Goal: Information Seeking & Learning: Learn about a topic

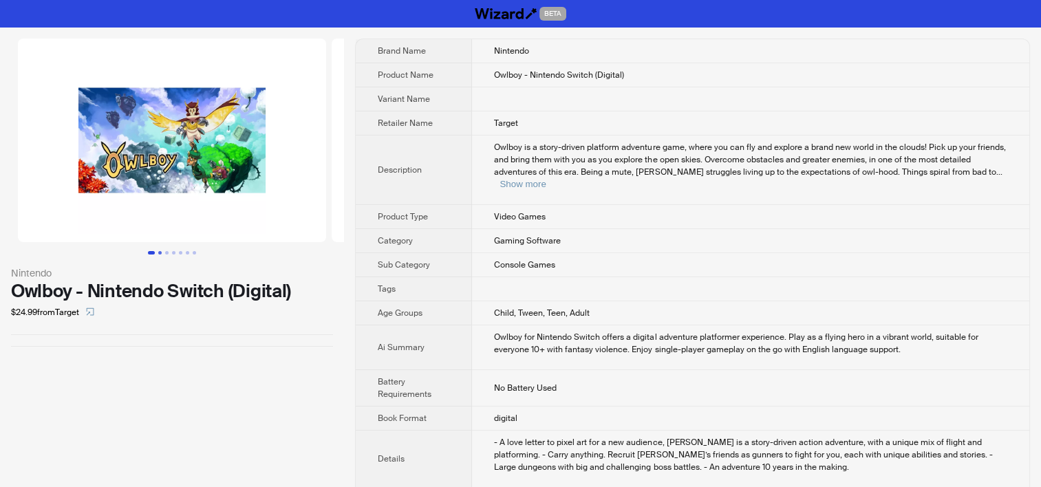
click at [162, 253] on button "Go to slide 2" at bounding box center [159, 252] width 3 height 3
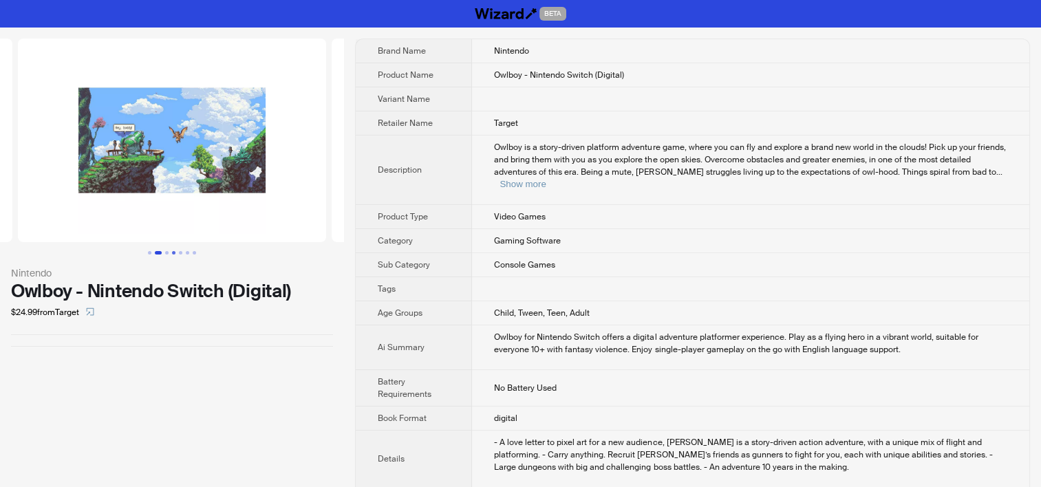
click at [173, 251] on button "Go to slide 4" at bounding box center [173, 252] width 3 height 3
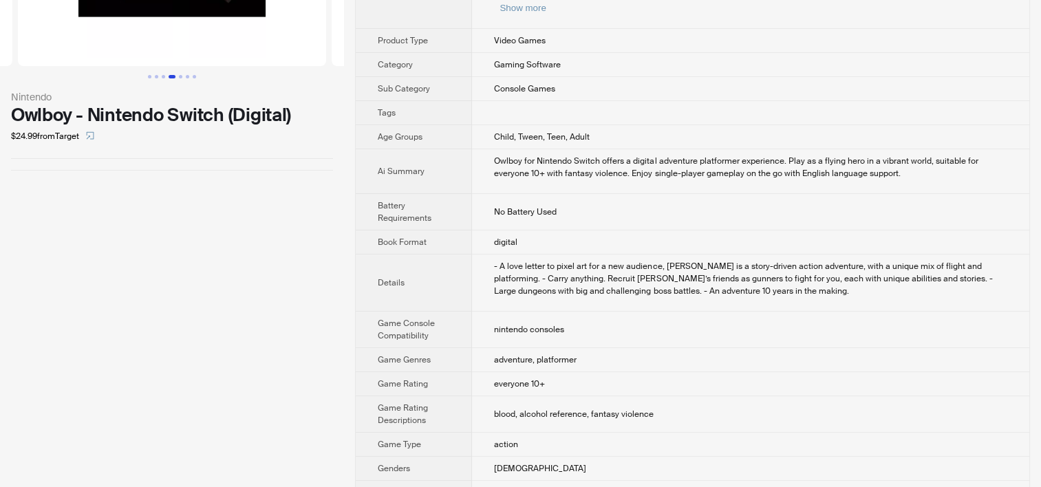
scroll to position [206, 0]
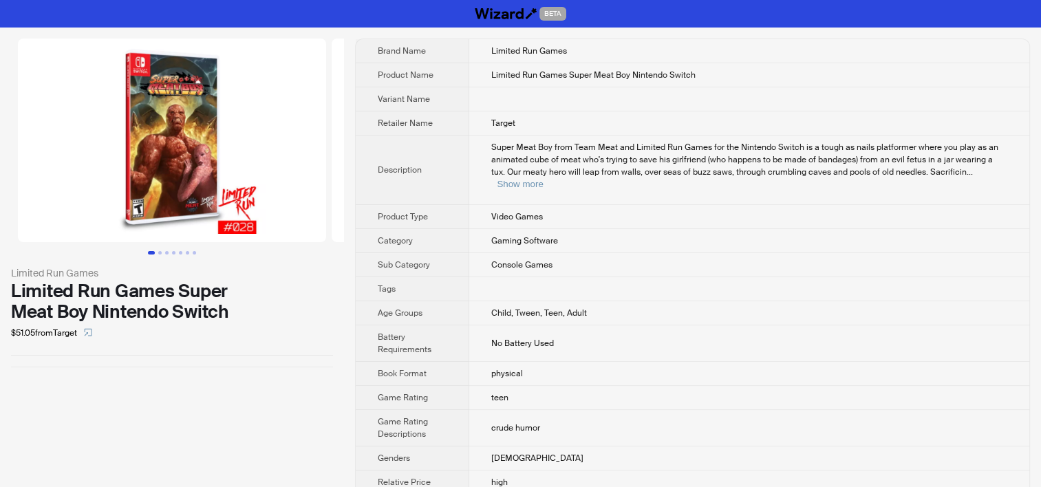
click at [135, 217] on img at bounding box center [172, 141] width 308 height 204
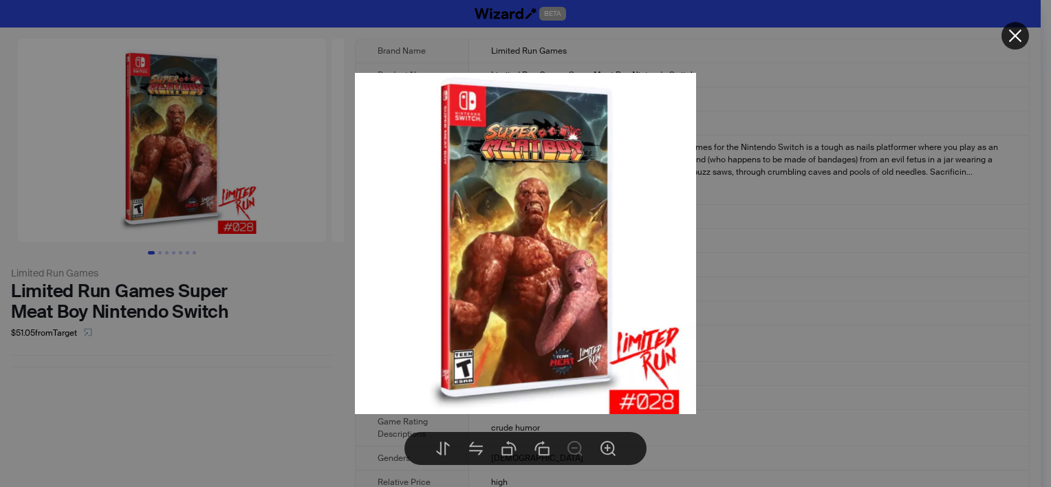
click at [102, 399] on div at bounding box center [525, 243] width 1051 height 487
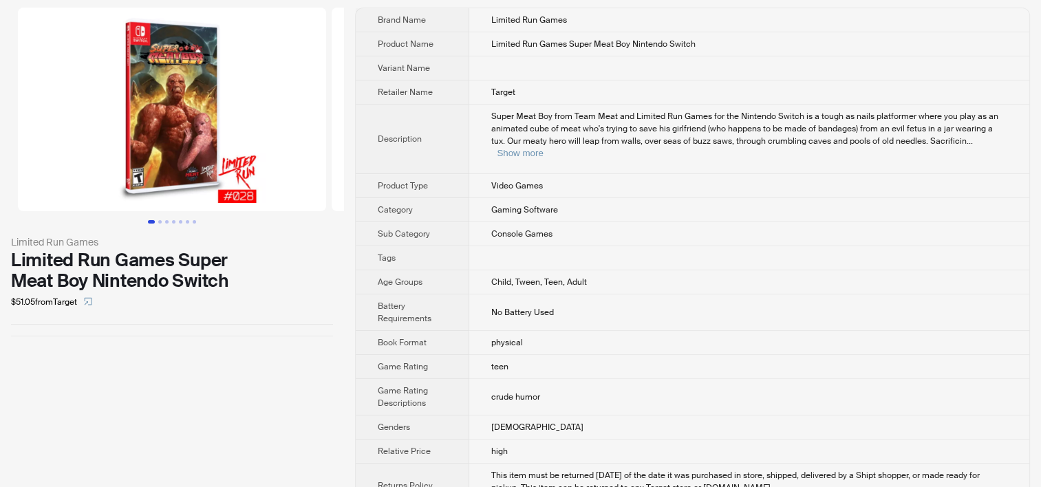
scroll to position [48, 0]
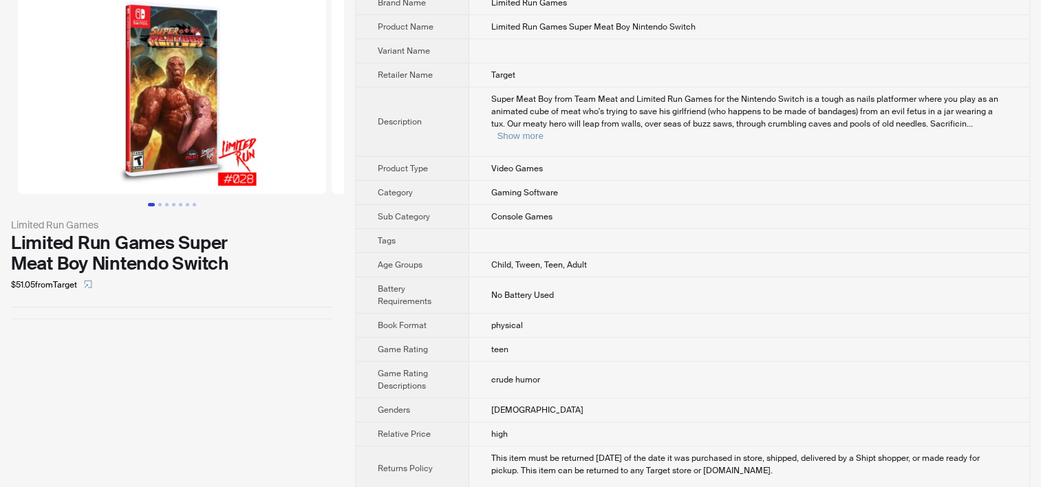
click at [138, 170] on img at bounding box center [172, 92] width 308 height 204
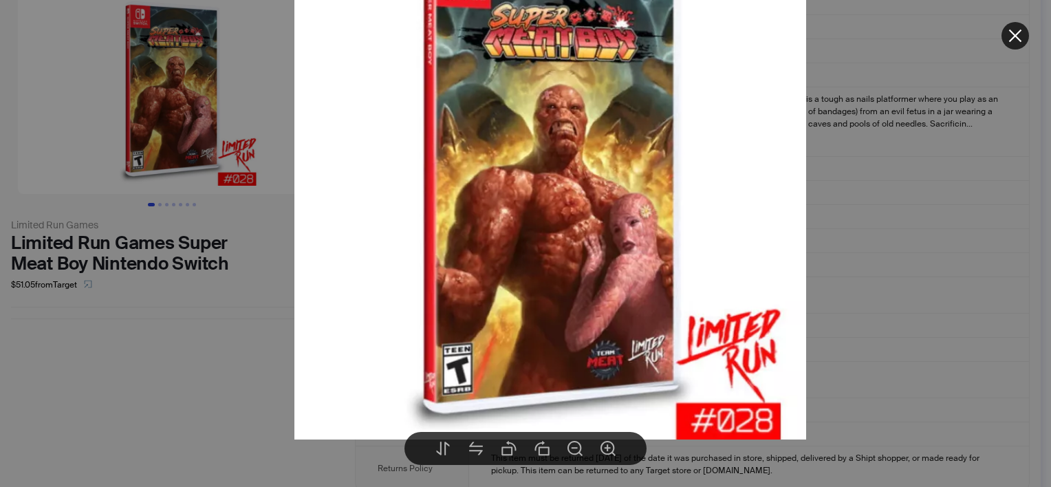
click at [907, 279] on div at bounding box center [525, 243] width 1051 height 487
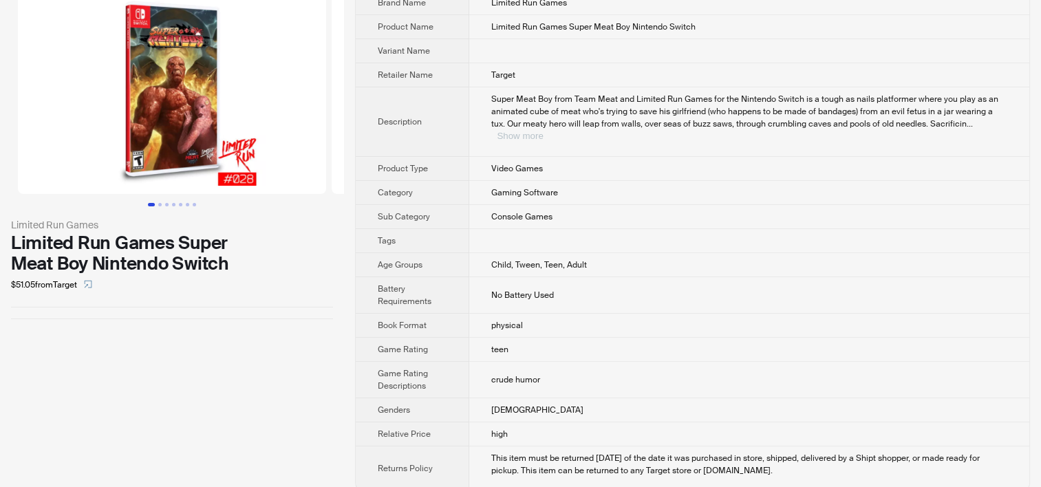
click at [543, 131] on button "Show more" at bounding box center [520, 136] width 46 height 10
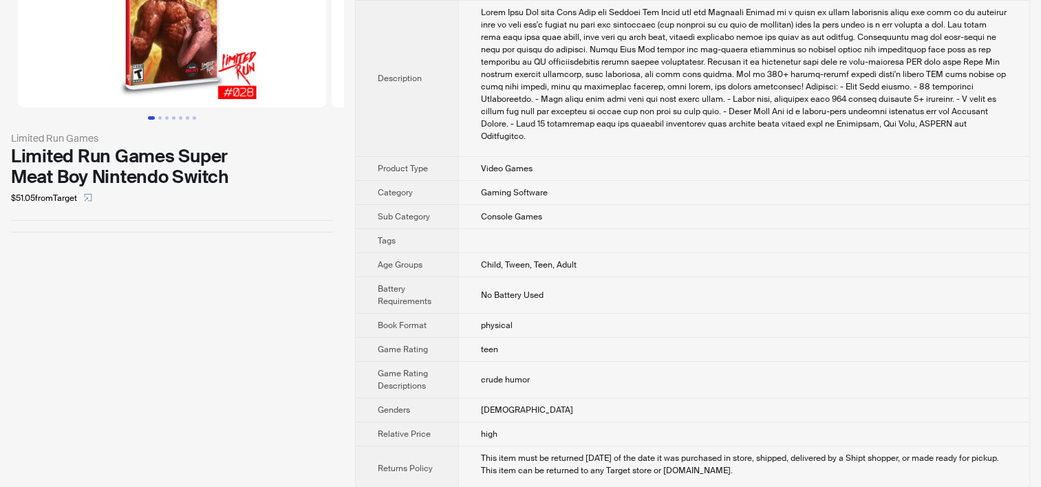
scroll to position [0, 0]
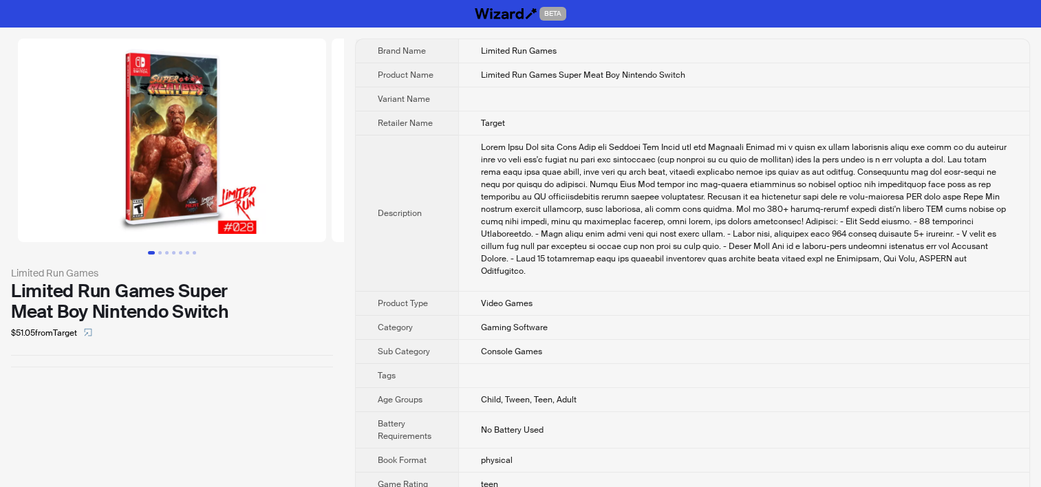
click at [173, 166] on img at bounding box center [172, 141] width 308 height 204
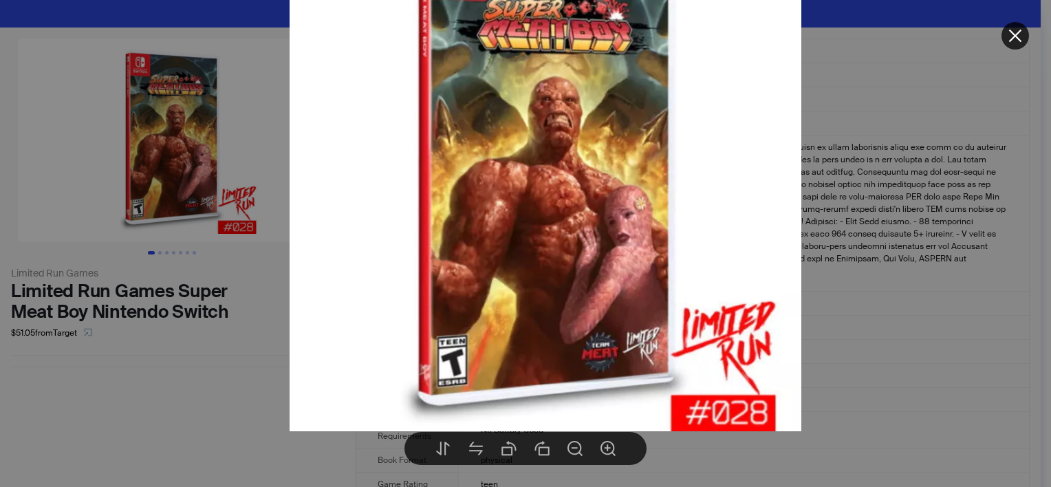
click at [153, 416] on div at bounding box center [525, 243] width 1051 height 487
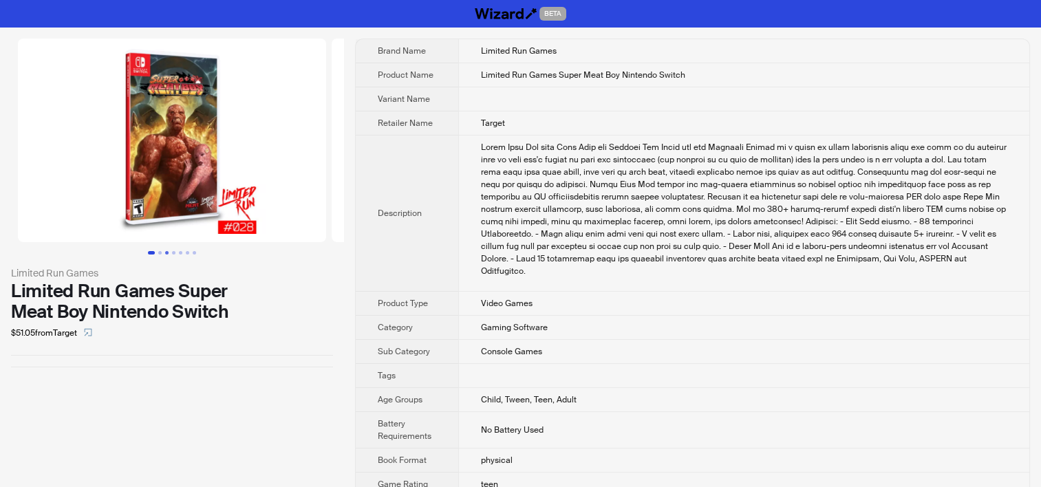
click at [165, 252] on button "Go to slide 3" at bounding box center [166, 252] width 3 height 3
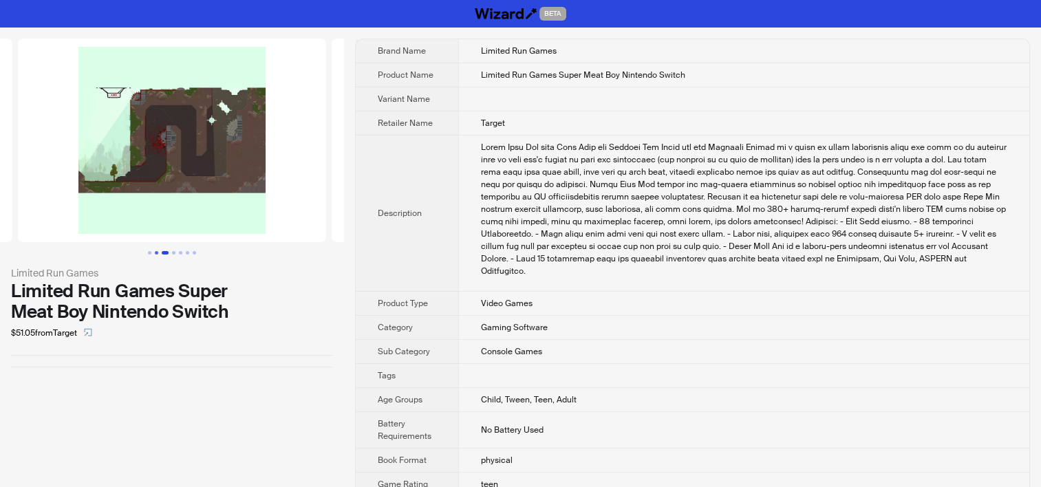
click at [155, 252] on button "Go to slide 2" at bounding box center [156, 252] width 3 height 3
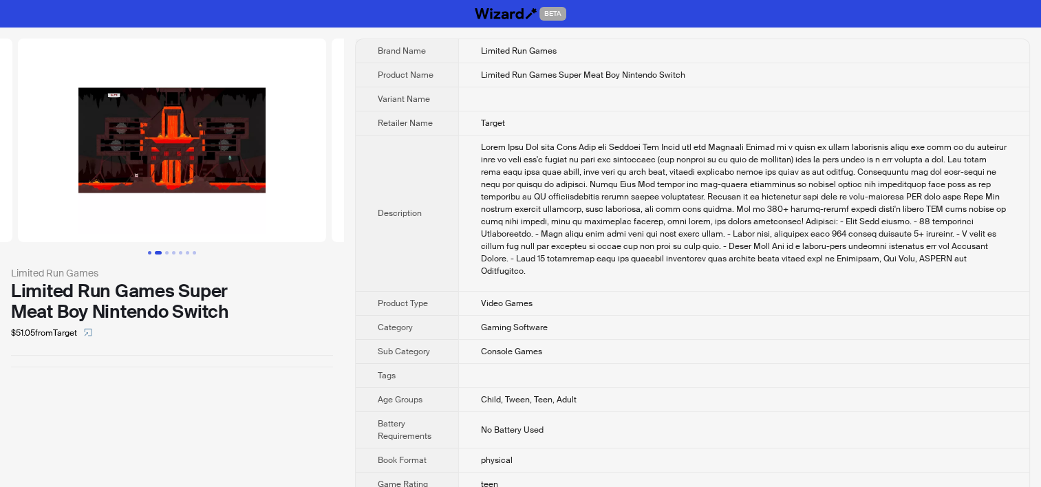
click at [150, 252] on button "Go to slide 1" at bounding box center [149, 252] width 3 height 3
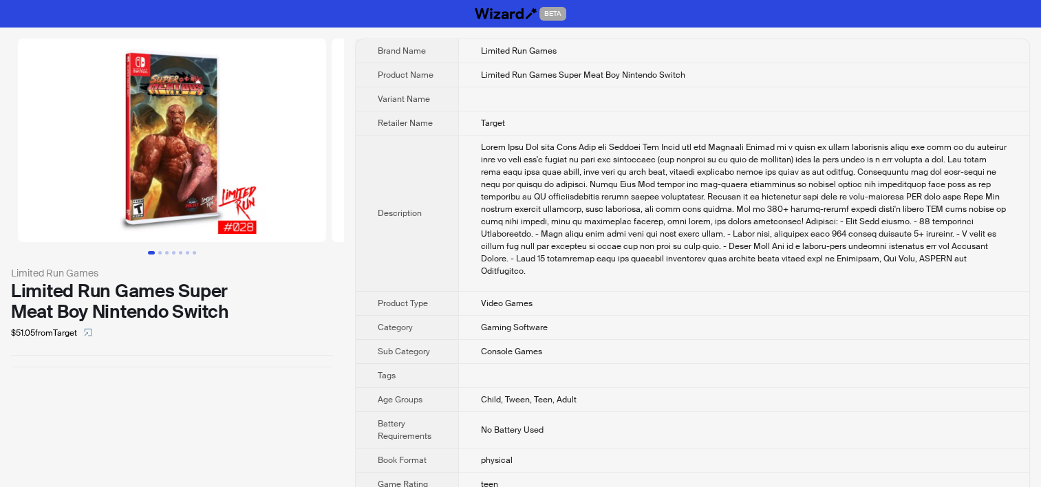
click at [135, 215] on img at bounding box center [172, 141] width 308 height 204
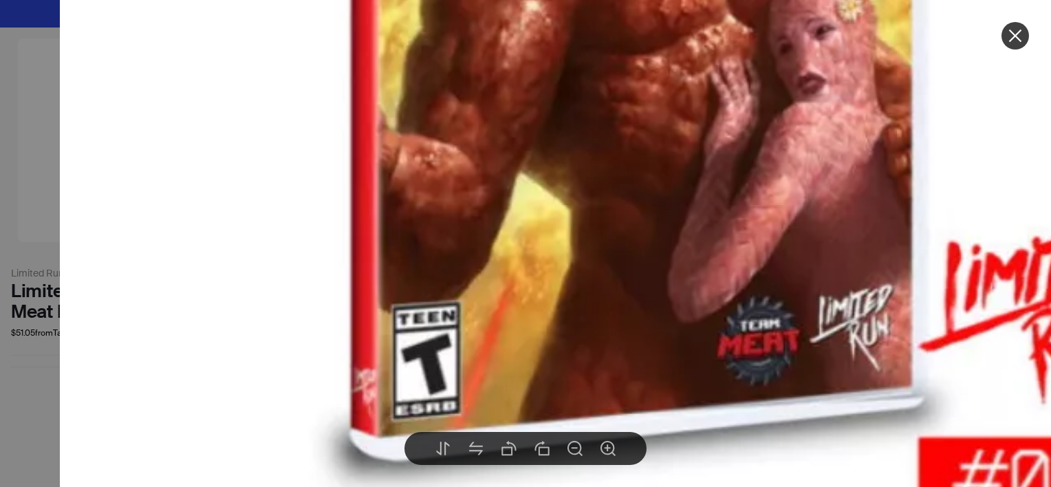
click at [34, 168] on div at bounding box center [525, 243] width 1051 height 487
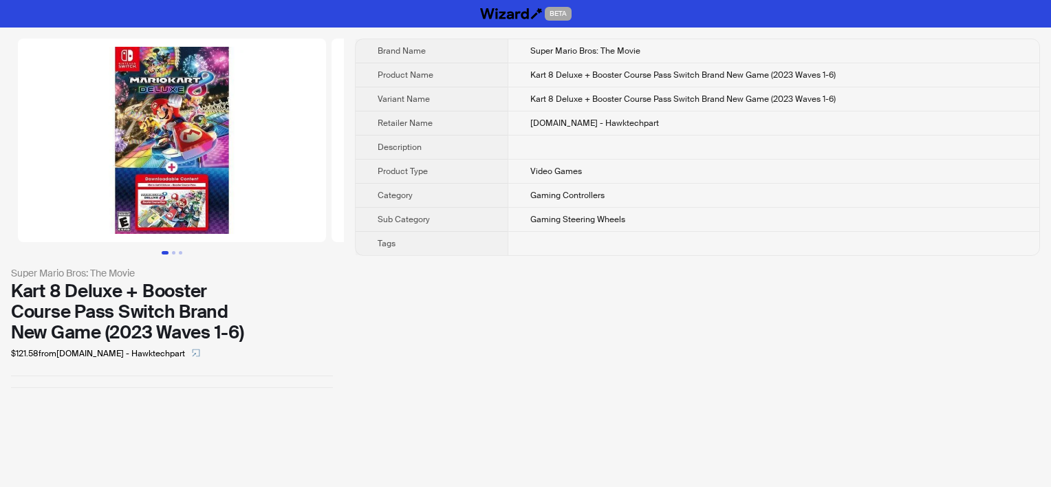
click at [191, 117] on img at bounding box center [172, 141] width 308 height 204
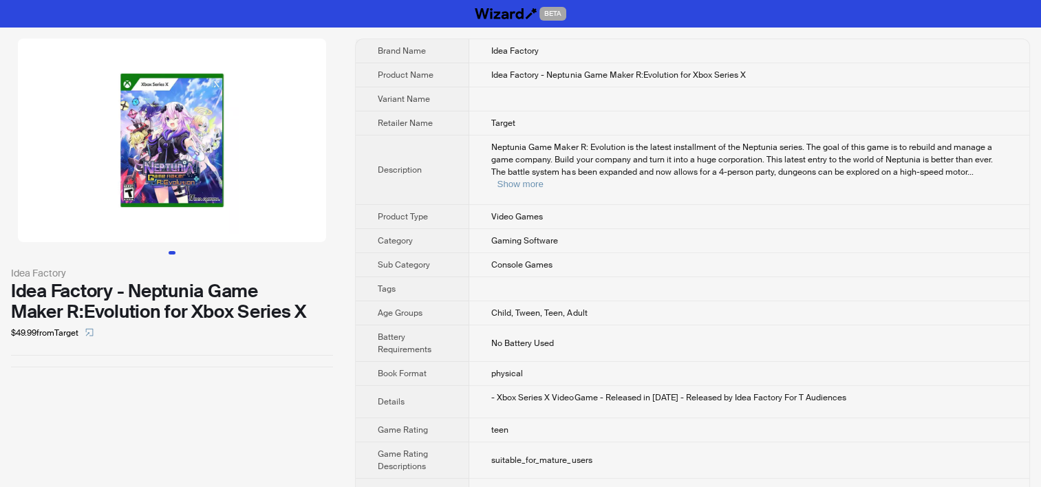
click at [125, 194] on img at bounding box center [172, 141] width 308 height 204
click at [128, 190] on img at bounding box center [172, 141] width 308 height 204
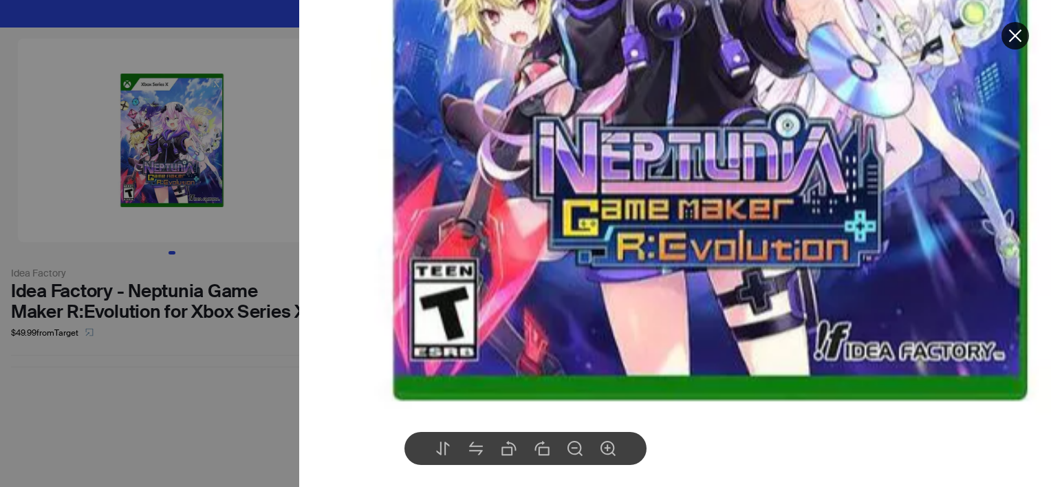
click at [178, 424] on div at bounding box center [525, 243] width 1051 height 487
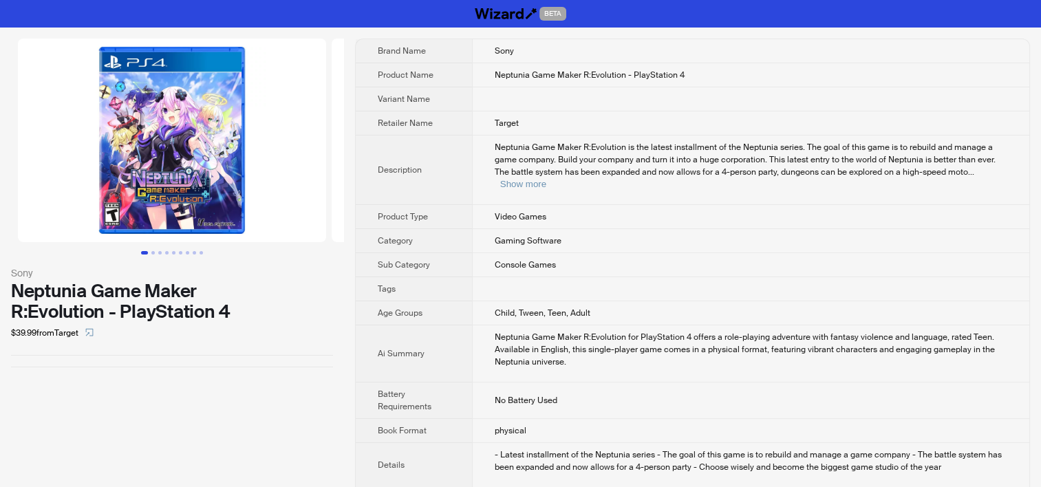
click at [107, 219] on img at bounding box center [172, 141] width 308 height 204
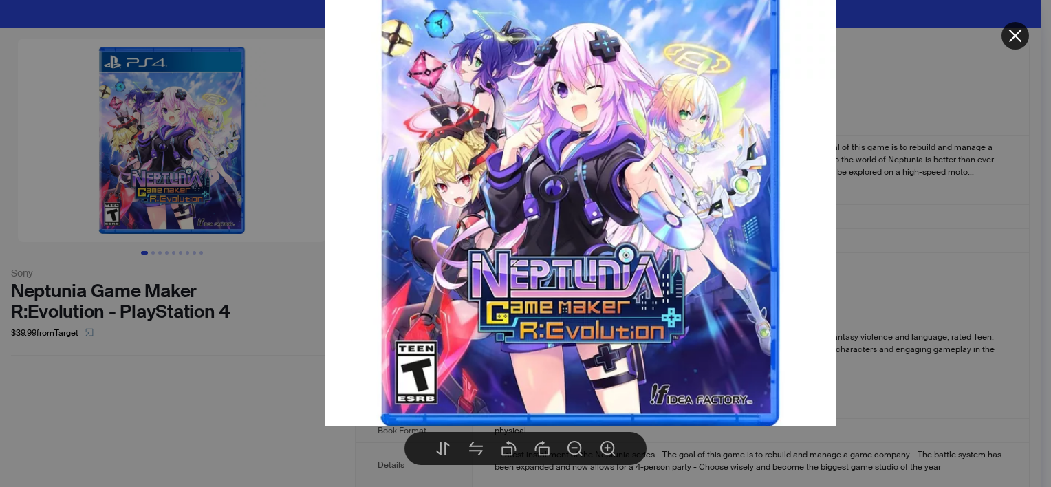
drag, startPoint x: 173, startPoint y: 382, endPoint x: 173, endPoint y: 365, distance: 16.5
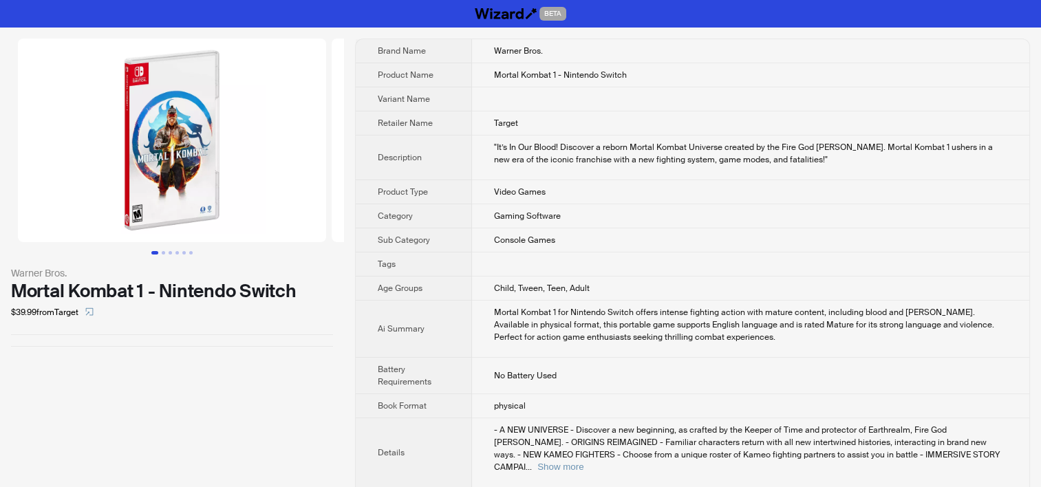
click at [136, 214] on img at bounding box center [172, 141] width 308 height 204
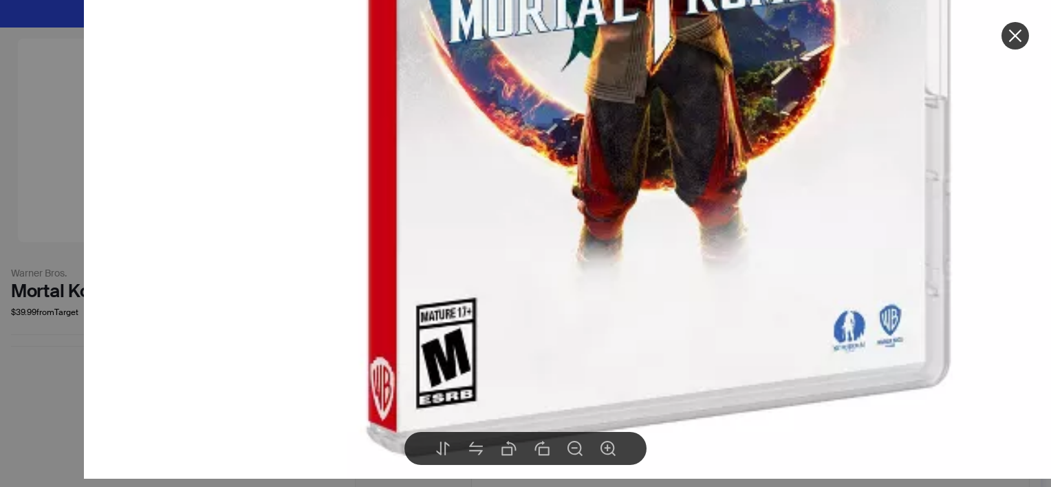
click at [31, 253] on div at bounding box center [525, 243] width 1051 height 487
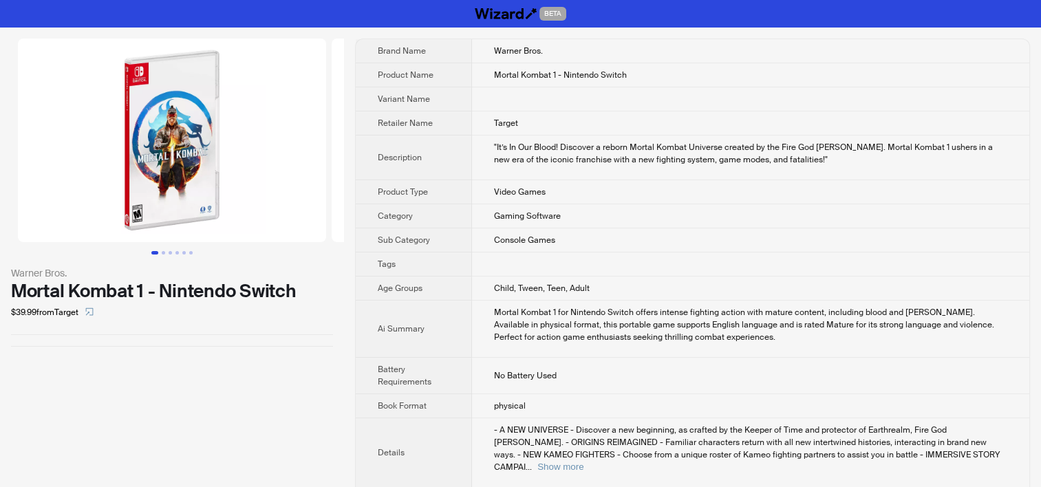
click at [603, 178] on td ""It’s In Our Blood! Discover a reborn Mortal Kombat Universe created by the Fir…" at bounding box center [750, 158] width 557 height 45
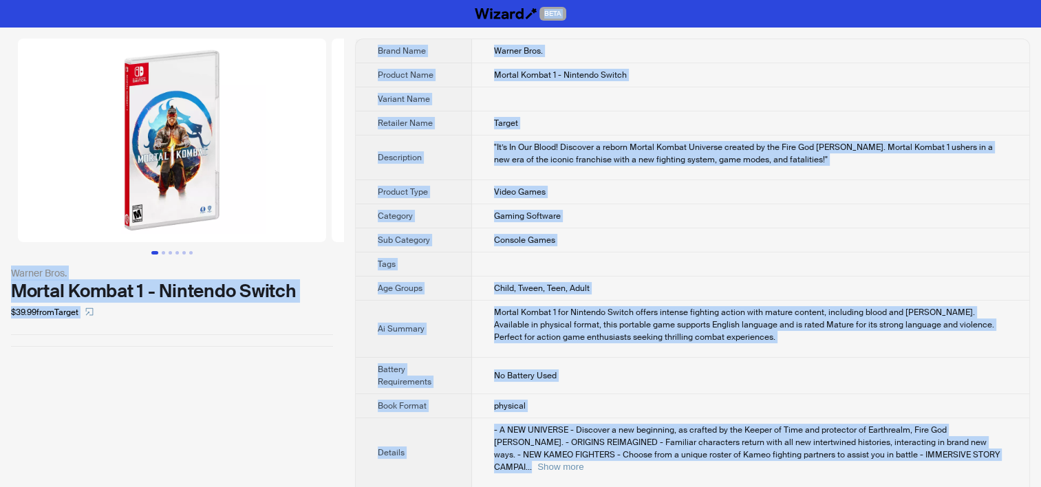
copy div "LORE Ipsumd Sita. Consec Adipis 4 - Elitsedd Eiusmo $03.23 temp Incidi Utlab Et…"
click at [672, 332] on div "Mortal Kombat 1 for Nintendo Switch offers intense fighting action with mature …" at bounding box center [750, 324] width 513 height 37
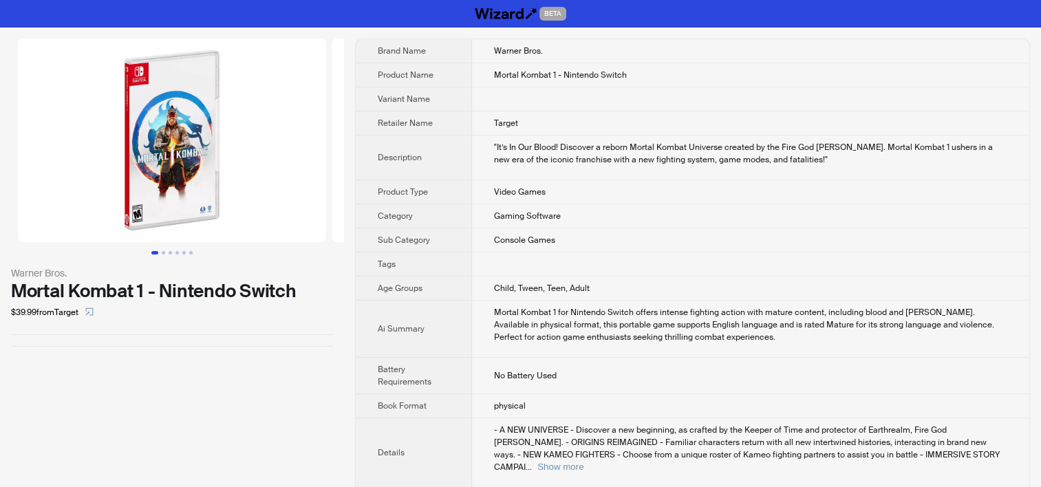
click at [136, 215] on img at bounding box center [172, 141] width 308 height 204
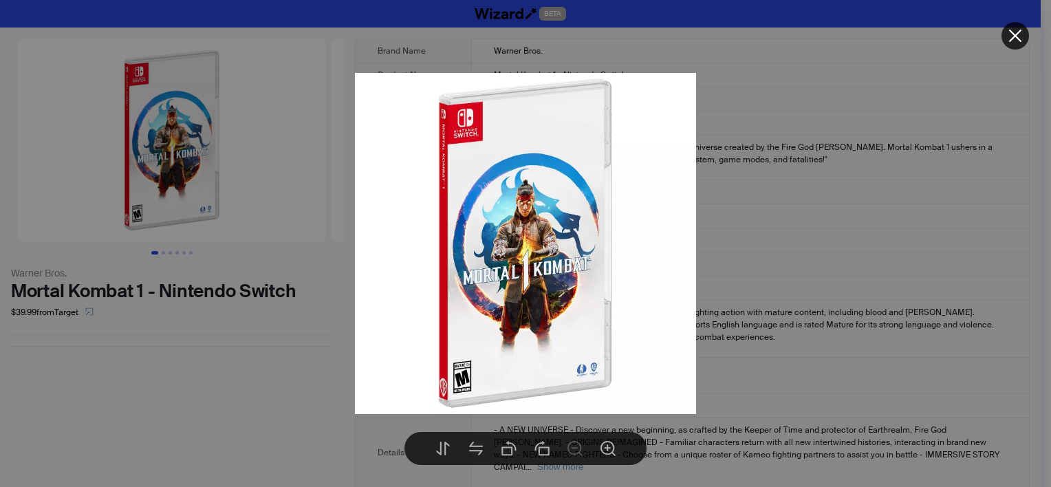
click at [737, 245] on div at bounding box center [525, 243] width 1051 height 487
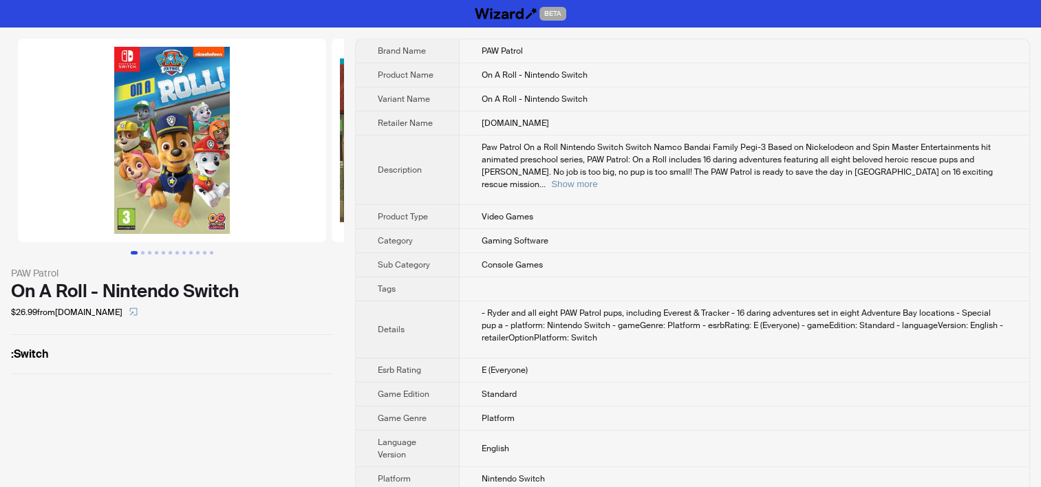
click at [120, 221] on img at bounding box center [172, 141] width 308 height 204
click at [123, 217] on img at bounding box center [172, 141] width 308 height 204
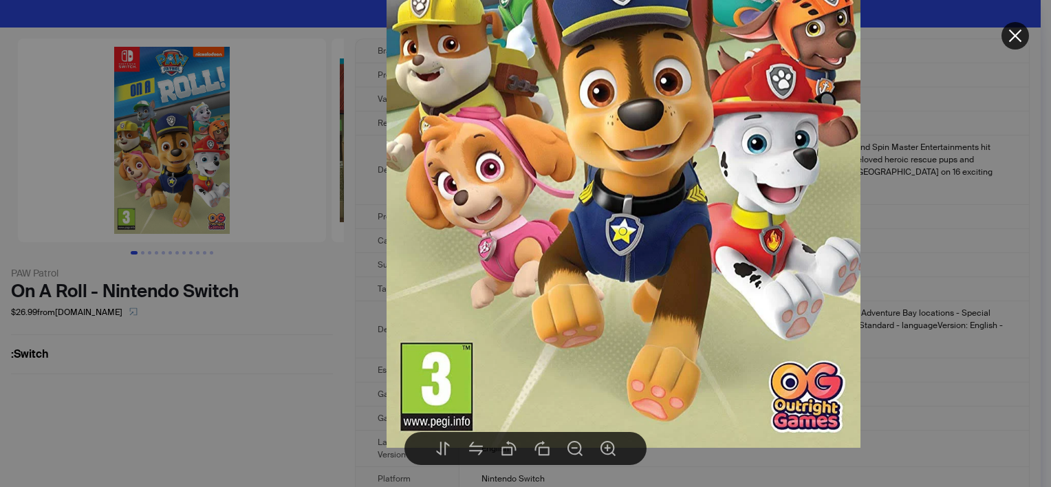
click at [183, 416] on div at bounding box center [525, 243] width 1051 height 487
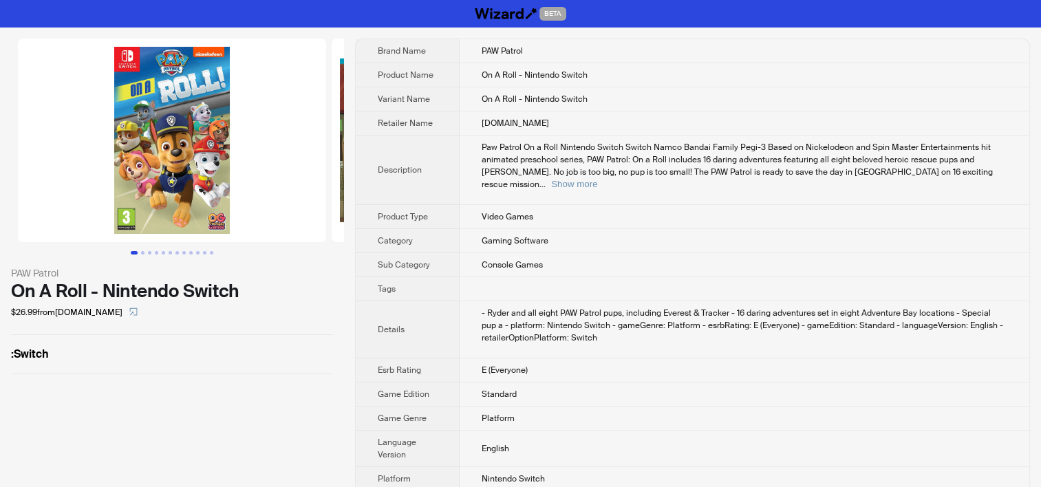
scroll to position [36, 0]
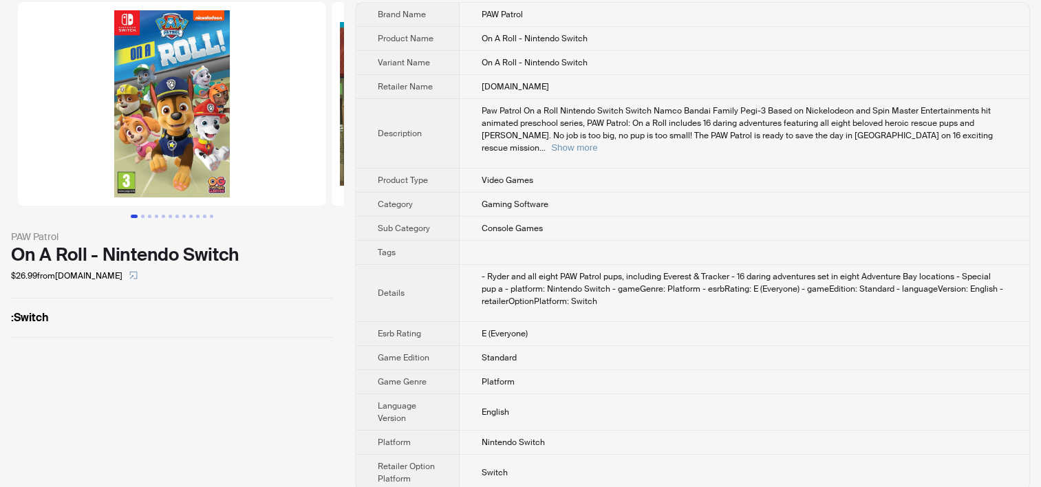
click at [131, 184] on img at bounding box center [172, 104] width 308 height 204
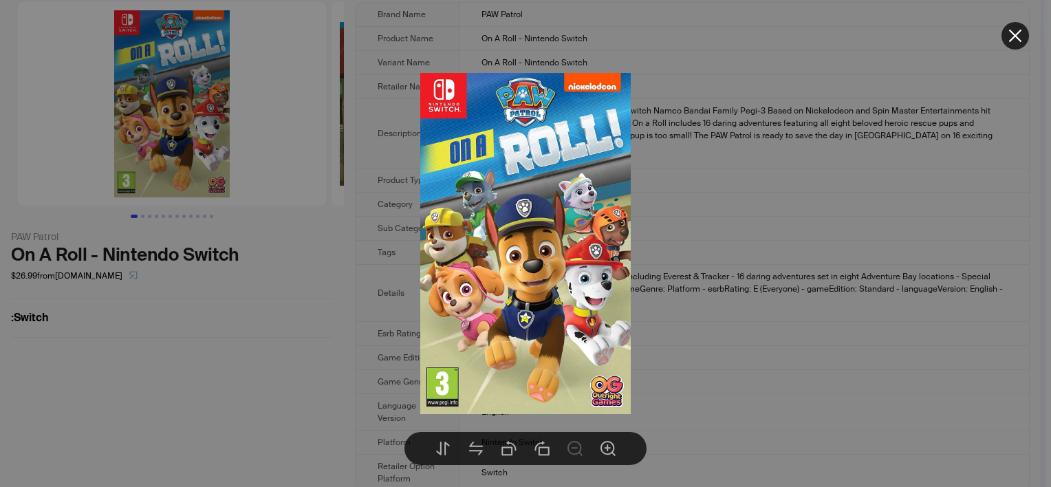
click at [711, 270] on div at bounding box center [525, 243] width 1051 height 487
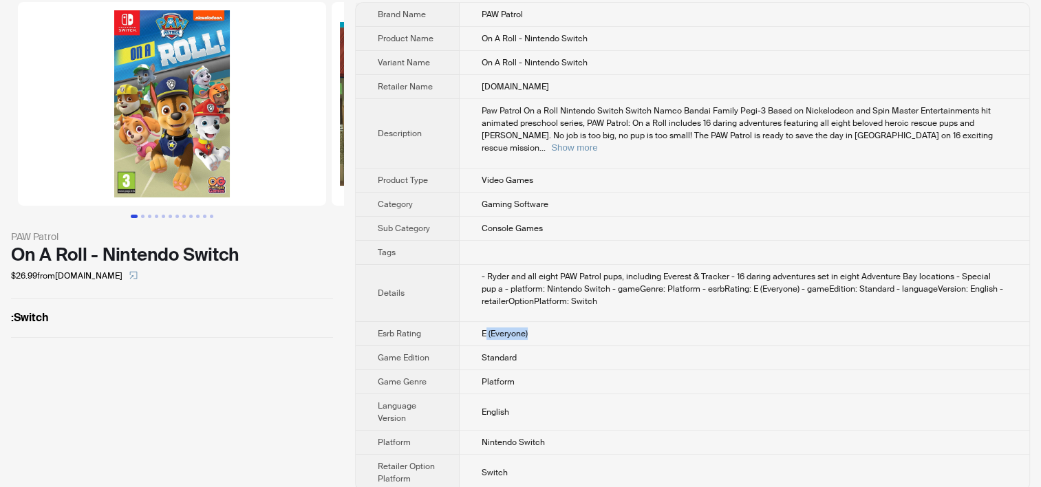
drag, startPoint x: 486, startPoint y: 317, endPoint x: 549, endPoint y: 317, distance: 63.3
click at [549, 322] on td "E (Everyone)" at bounding box center [744, 334] width 570 height 24
drag, startPoint x: 549, startPoint y: 317, endPoint x: 551, endPoint y: 326, distance: 9.2
click at [551, 326] on td "E (Everyone)" at bounding box center [744, 334] width 570 height 24
click at [124, 177] on img at bounding box center [172, 104] width 308 height 204
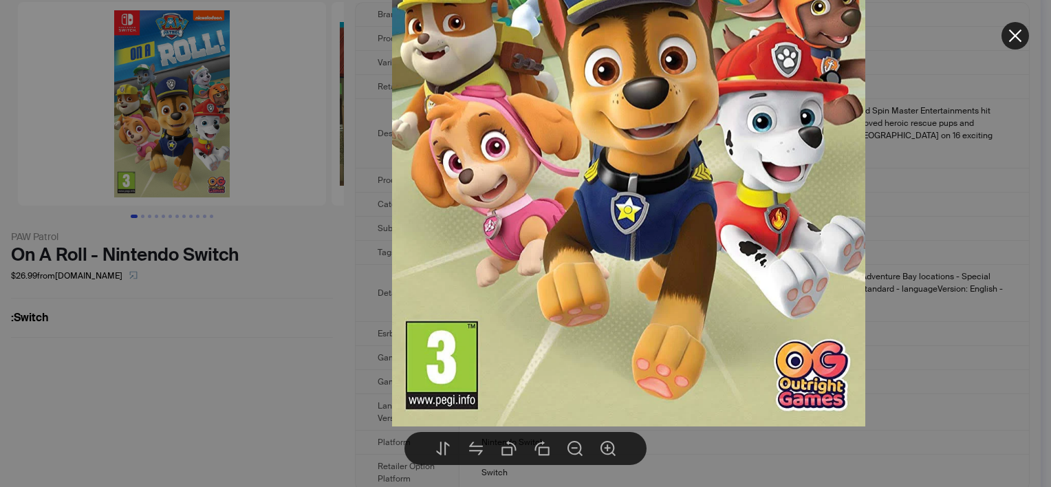
click at [281, 379] on div at bounding box center [525, 243] width 1051 height 487
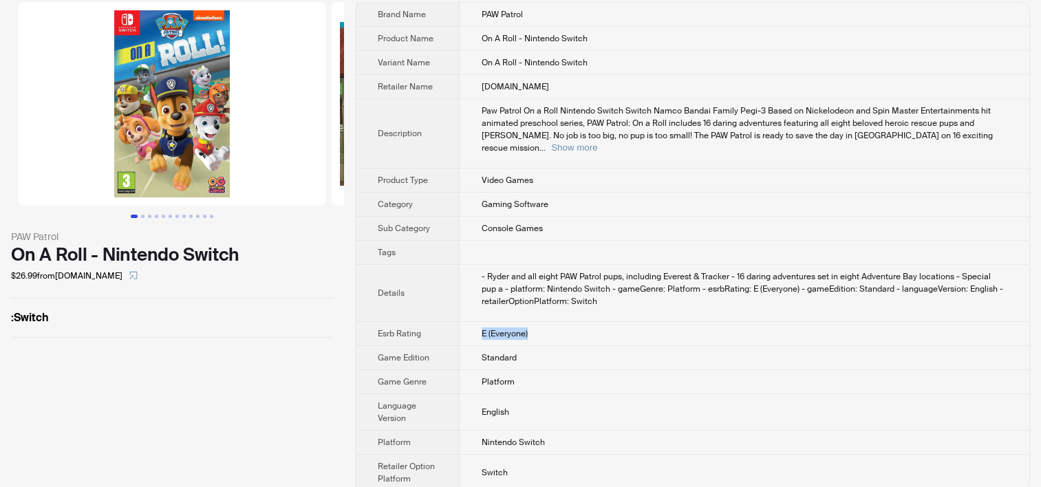
drag, startPoint x: 481, startPoint y: 316, endPoint x: 541, endPoint y: 312, distance: 60.0
click at [541, 322] on td "E (Everyone)" at bounding box center [744, 334] width 570 height 24
drag, startPoint x: 541, startPoint y: 312, endPoint x: 515, endPoint y: 319, distance: 26.4
click at [515, 328] on span "E (Everyone)" at bounding box center [504, 333] width 46 height 11
click at [499, 352] on span "Standard" at bounding box center [498, 357] width 35 height 11
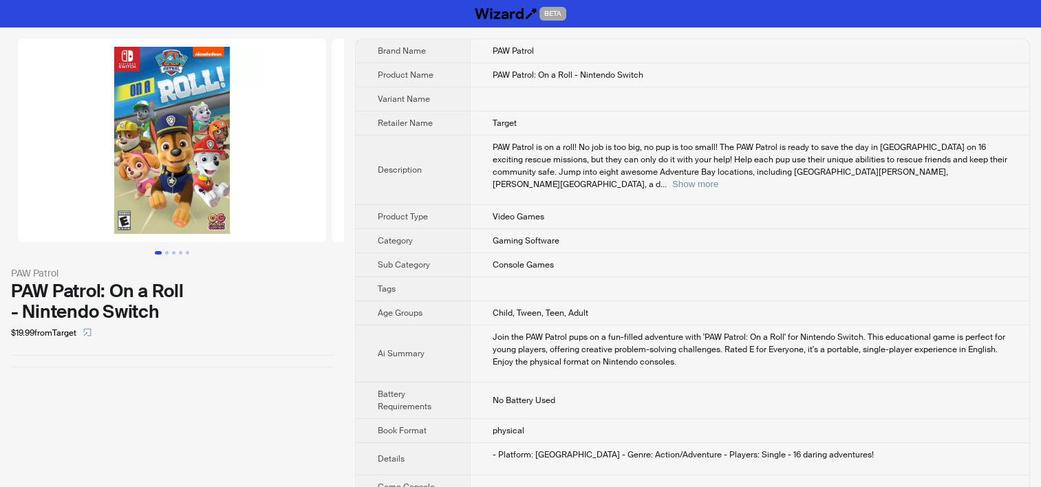
click at [124, 227] on img at bounding box center [172, 141] width 308 height 204
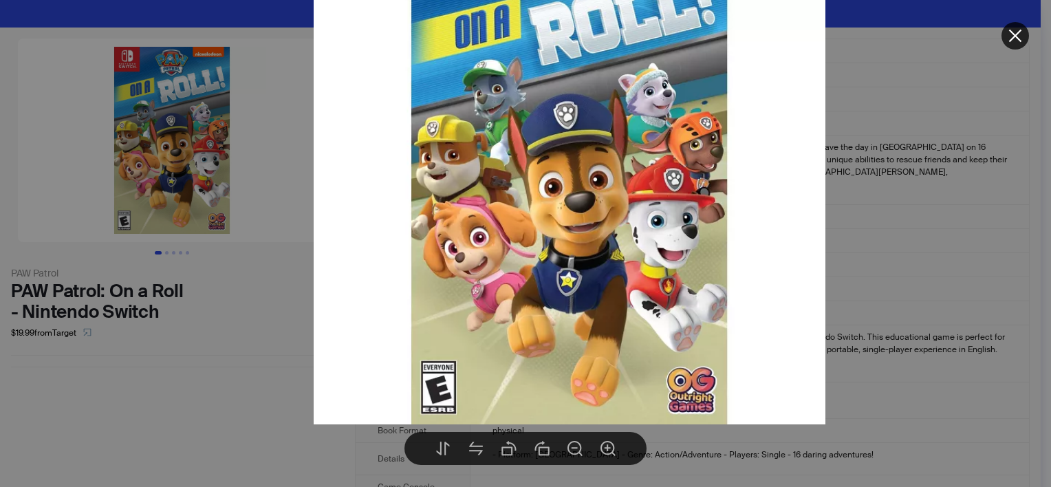
click at [294, 403] on div at bounding box center [525, 243] width 1051 height 487
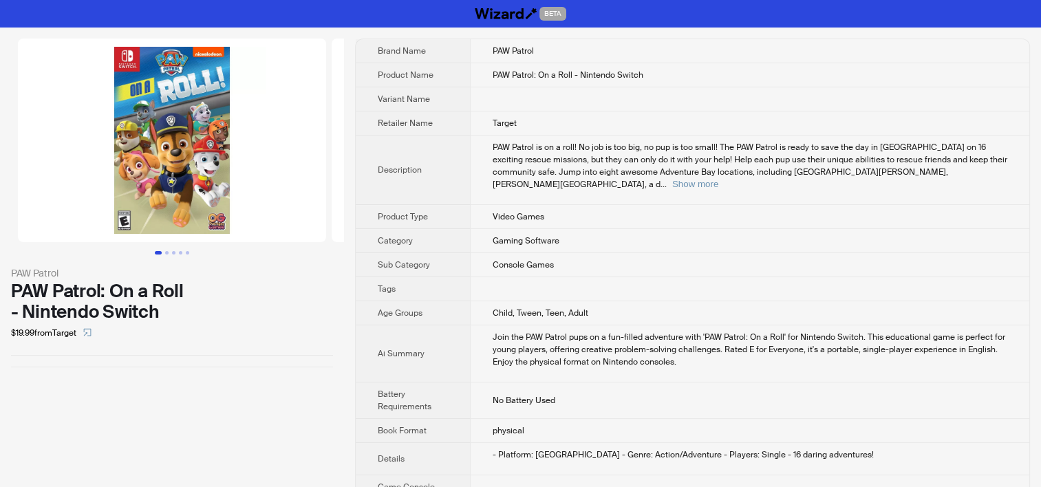
click at [124, 226] on img at bounding box center [172, 141] width 308 height 204
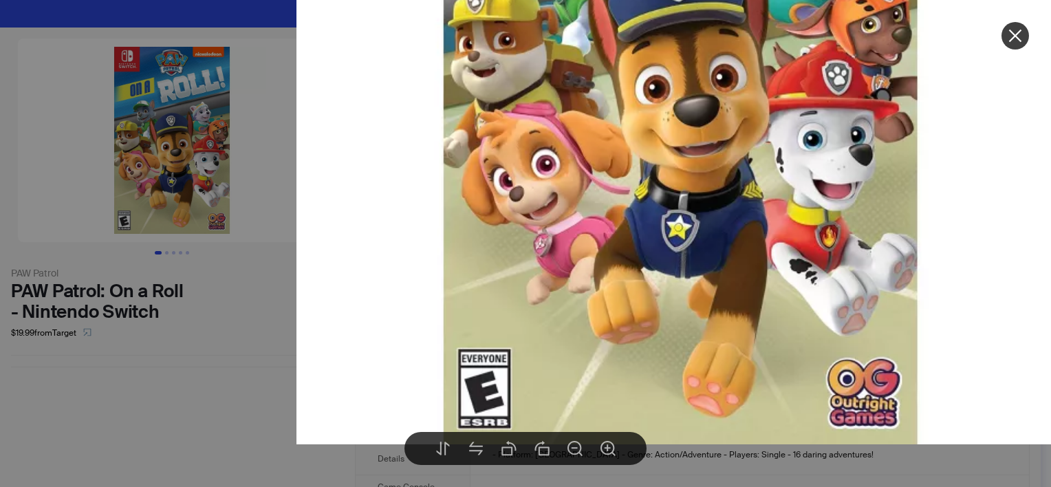
click at [132, 371] on div at bounding box center [525, 243] width 1051 height 487
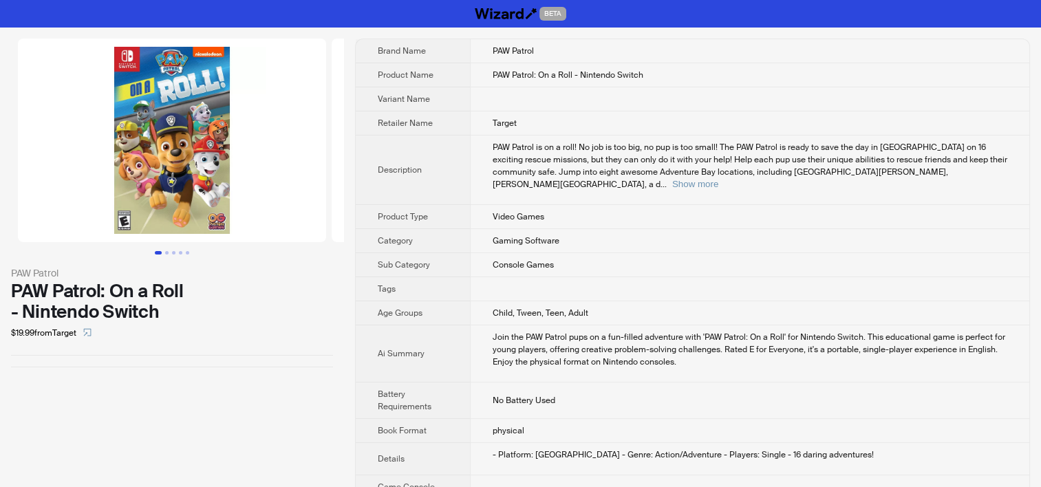
click at [127, 216] on img at bounding box center [172, 141] width 308 height 204
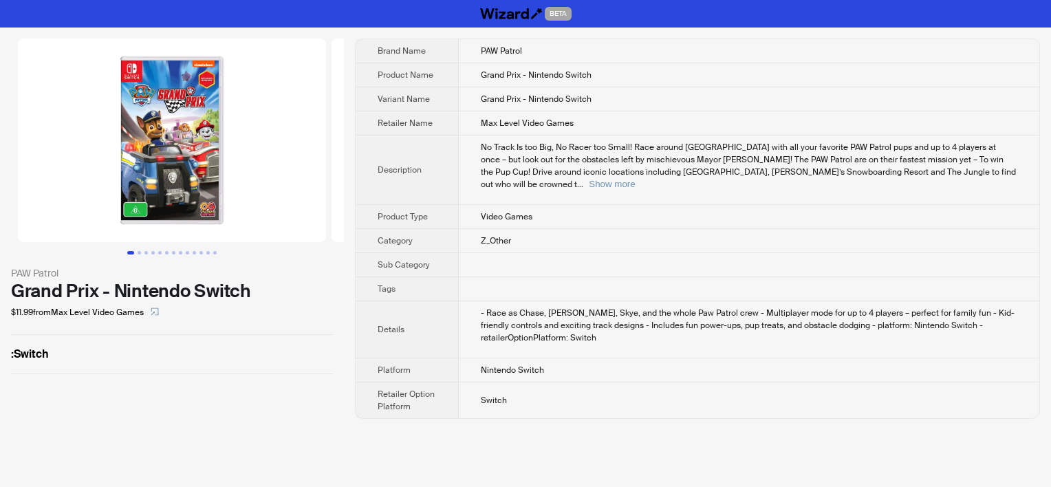
click at [157, 208] on img at bounding box center [172, 141] width 308 height 204
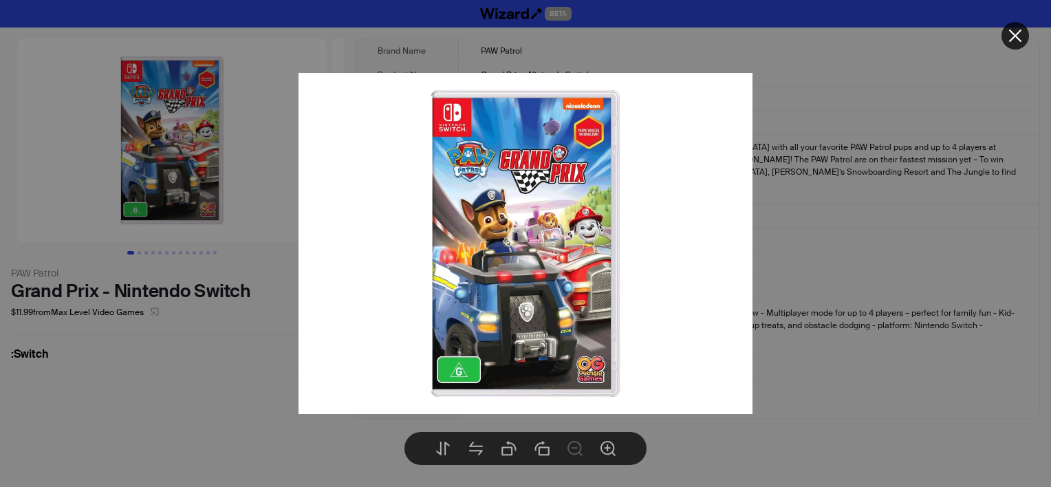
click at [831, 139] on div at bounding box center [525, 243] width 1051 height 487
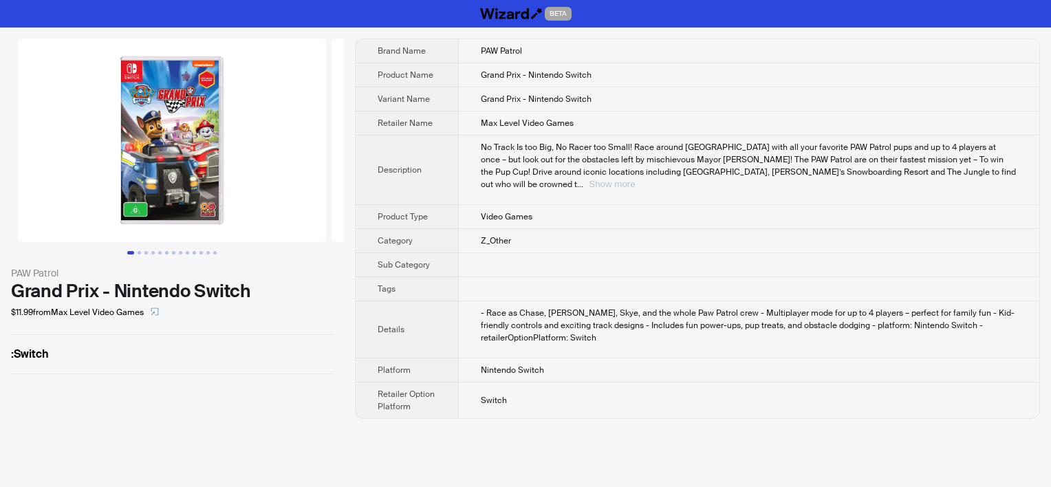
click at [635, 179] on button "Show more" at bounding box center [612, 184] width 46 height 10
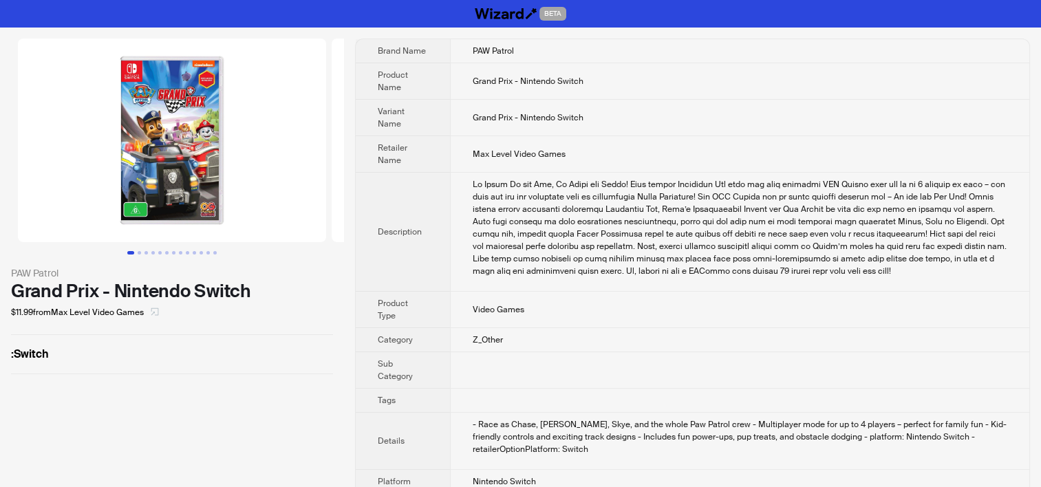
click at [162, 314] on button "button" at bounding box center [155, 312] width 22 height 22
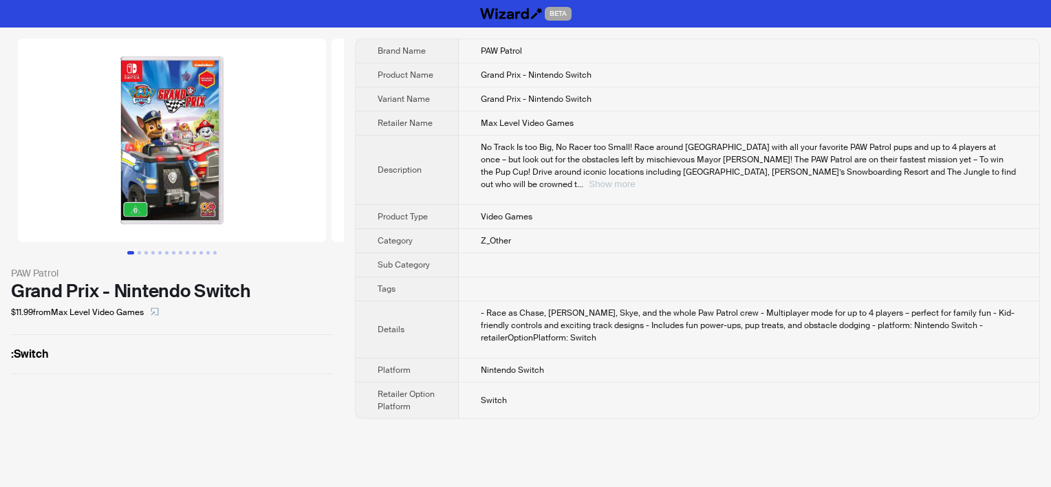
click at [635, 179] on button "Show more" at bounding box center [612, 184] width 46 height 10
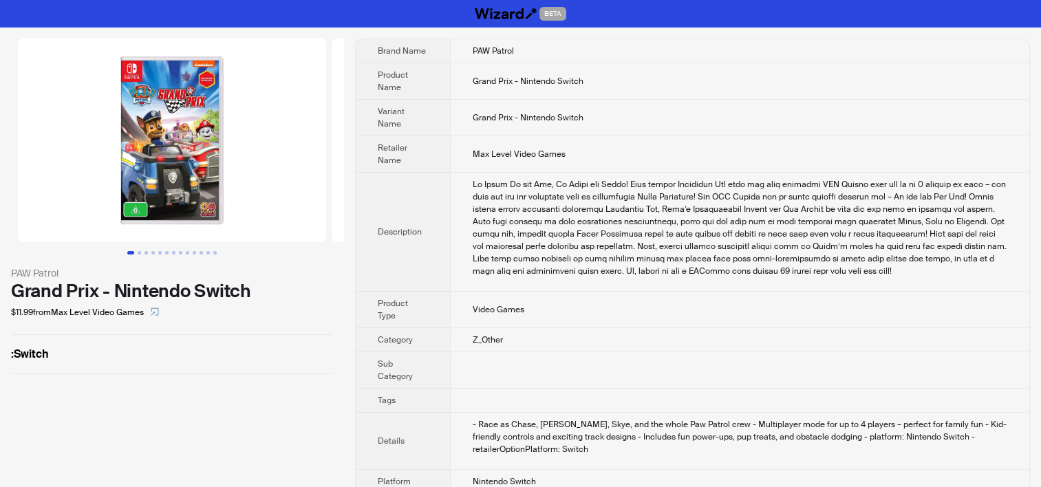
click at [139, 202] on img at bounding box center [172, 141] width 308 height 204
click at [177, 138] on img at bounding box center [172, 141] width 308 height 204
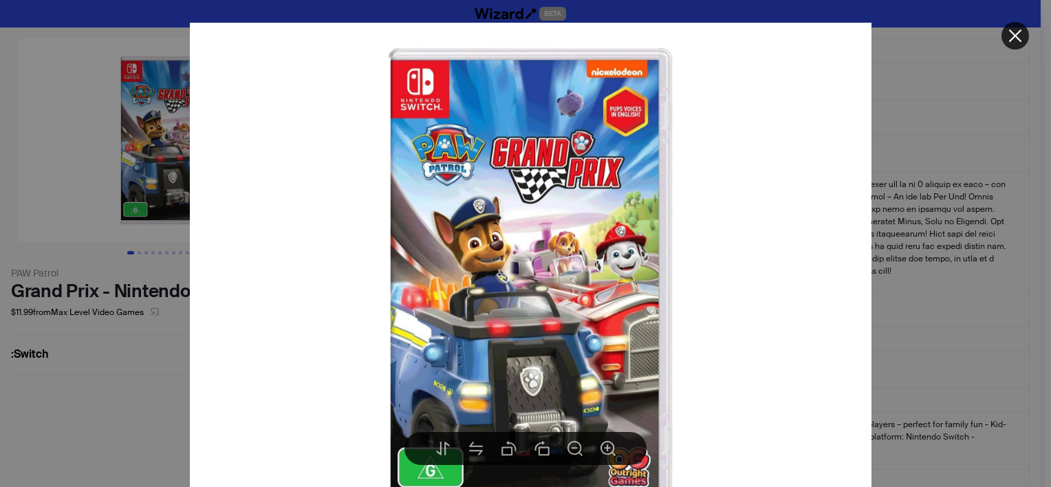
click at [896, 92] on div at bounding box center [525, 243] width 1051 height 487
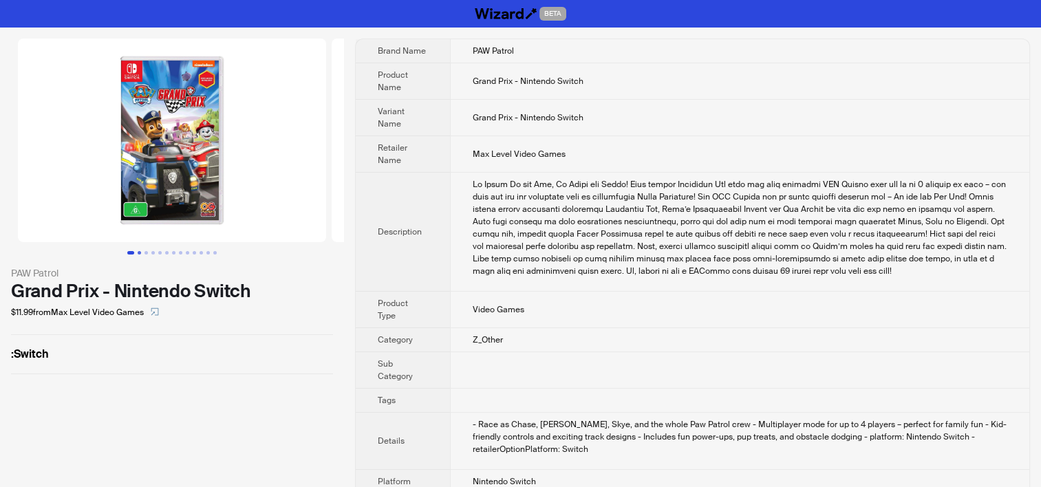
click at [140, 253] on button "Go to slide 2" at bounding box center [139, 252] width 3 height 3
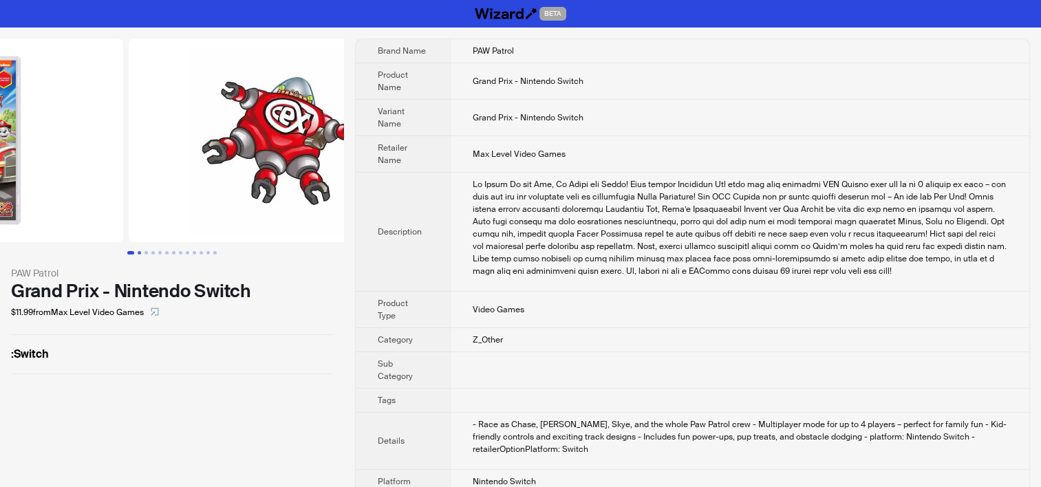
scroll to position [0, 314]
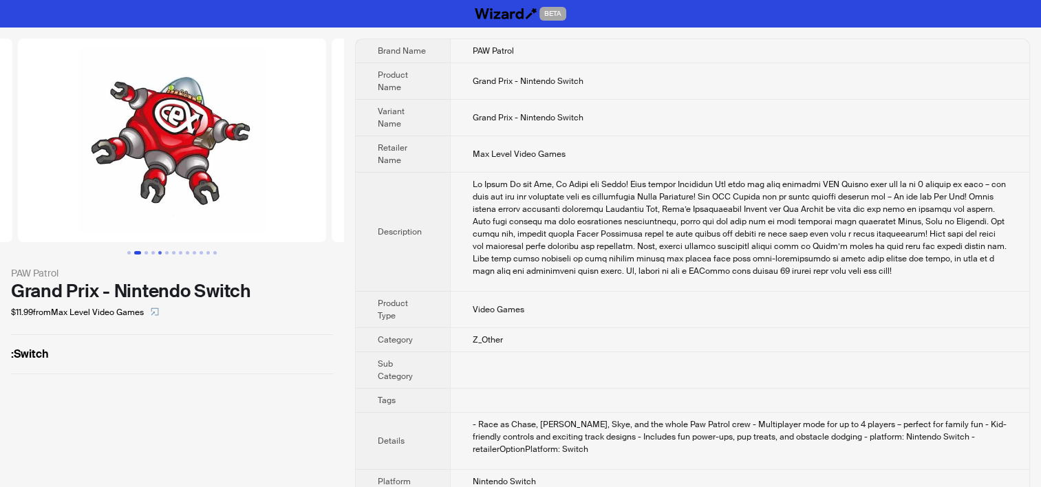
click at [162, 251] on button "Go to slide 5" at bounding box center [159, 252] width 3 height 3
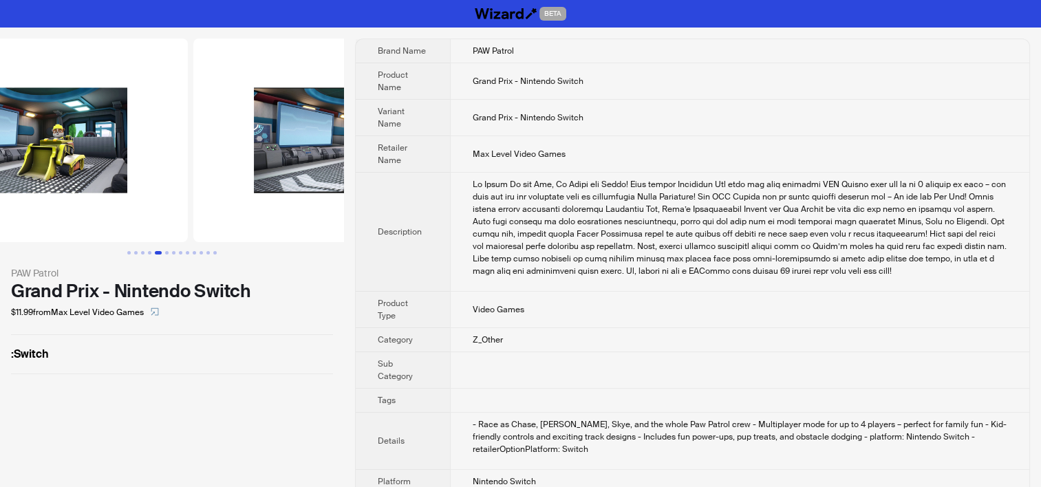
scroll to position [0, 1255]
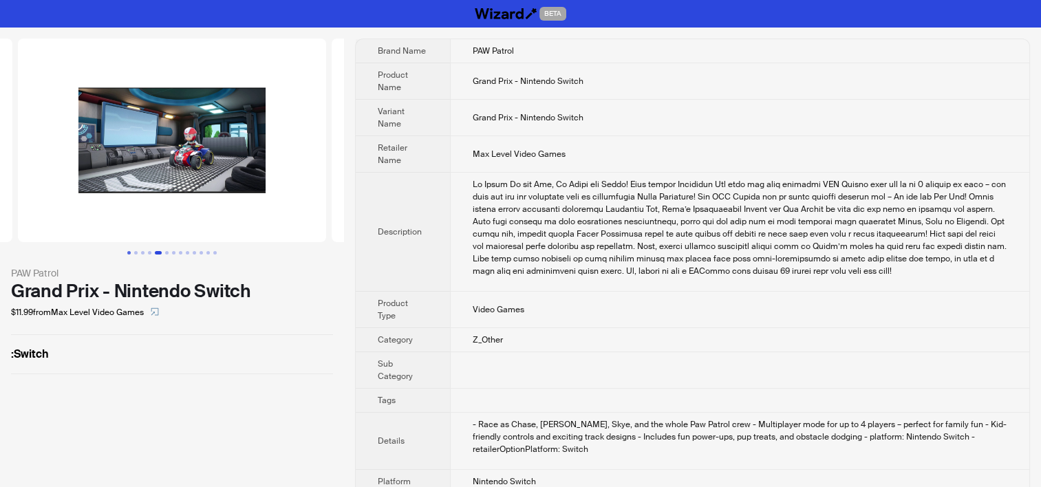
click at [129, 253] on button "Go to slide 1" at bounding box center [128, 252] width 3 height 3
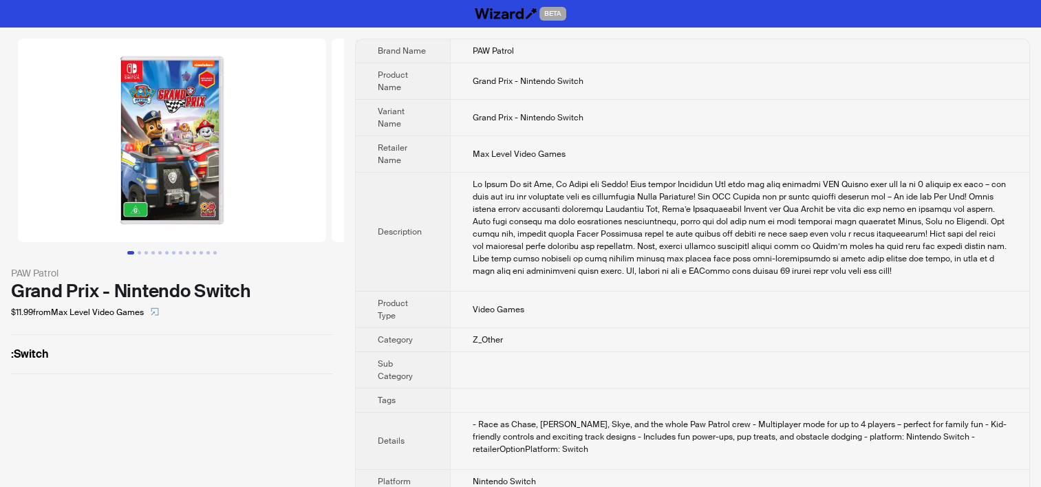
click at [519, 240] on div "No Track Is too Big, No Racer too Small! Race around Adventure Bay with all you…" at bounding box center [740, 227] width 534 height 99
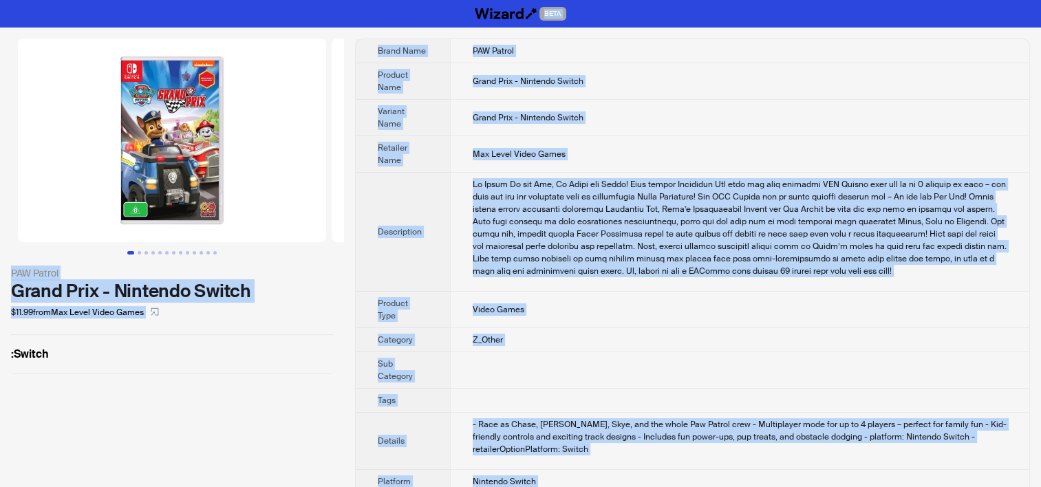
copy div "BETA PAW Patrol Grand Prix - Nintendo Switch $11.99 from Max Level Video Games …"
click at [501, 202] on div "No Track Is too Big, No Racer too Small! Race around Adventure Bay with all you…" at bounding box center [740, 227] width 534 height 99
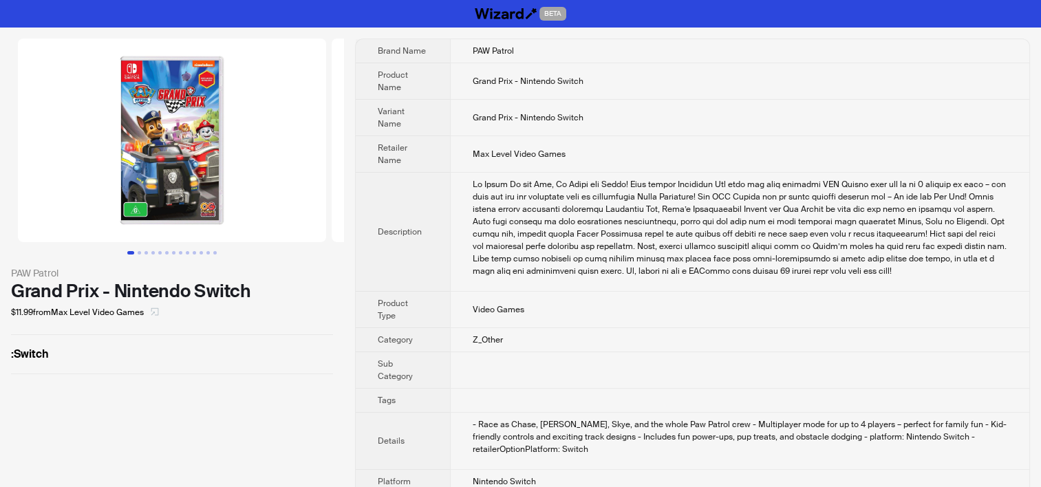
click at [157, 312] on icon "select" at bounding box center [155, 312] width 8 height 8
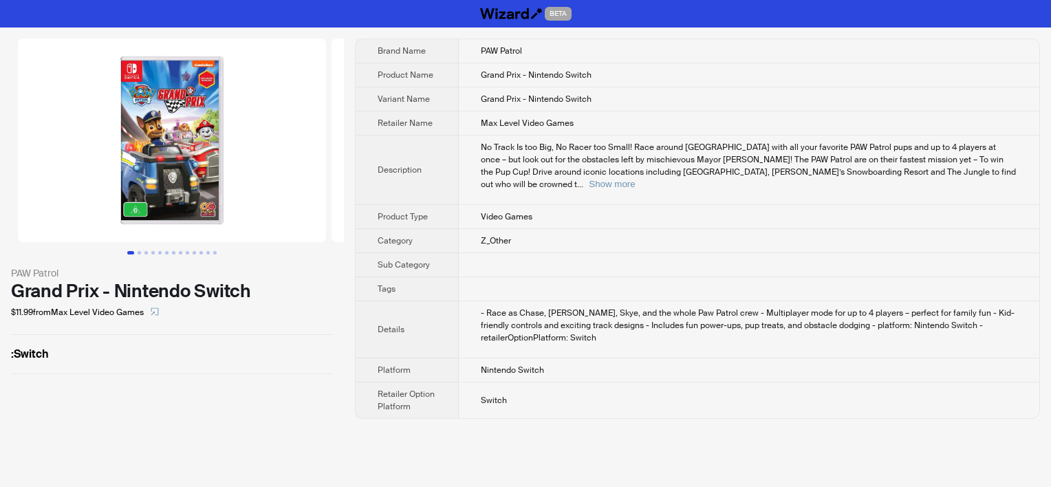
click at [631, 229] on td "Z_Other" at bounding box center [749, 241] width 581 height 24
click at [221, 126] on img at bounding box center [172, 141] width 308 height 204
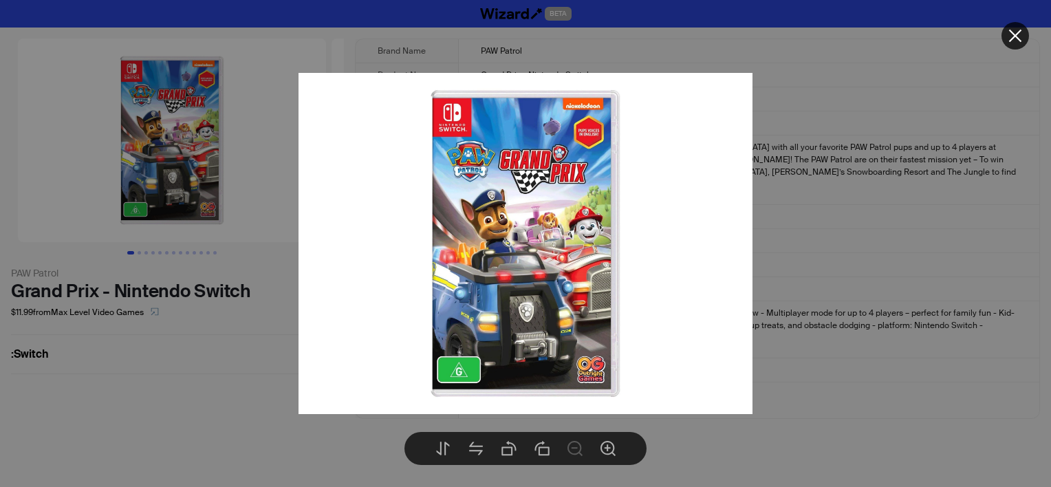
click at [924, 246] on div at bounding box center [525, 243] width 1051 height 487
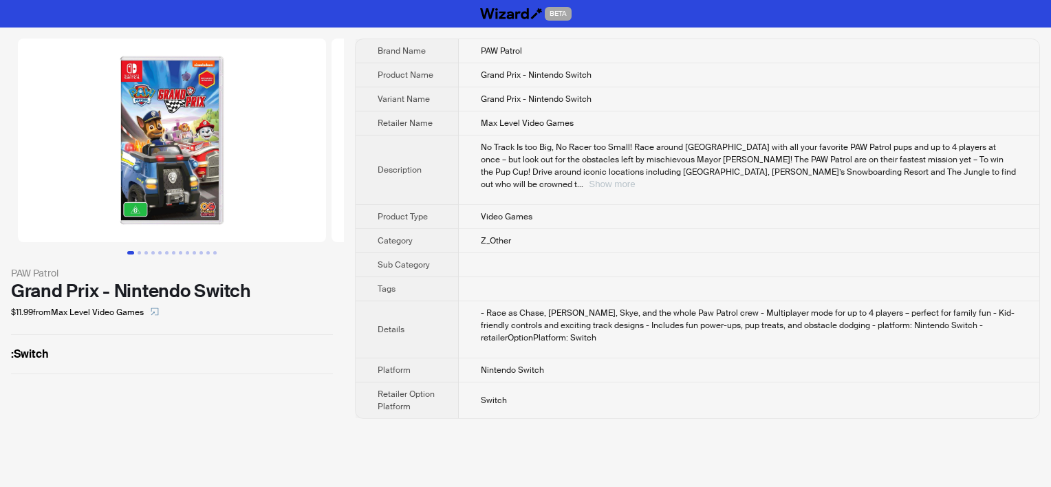
click at [635, 179] on button "Show more" at bounding box center [612, 184] width 46 height 10
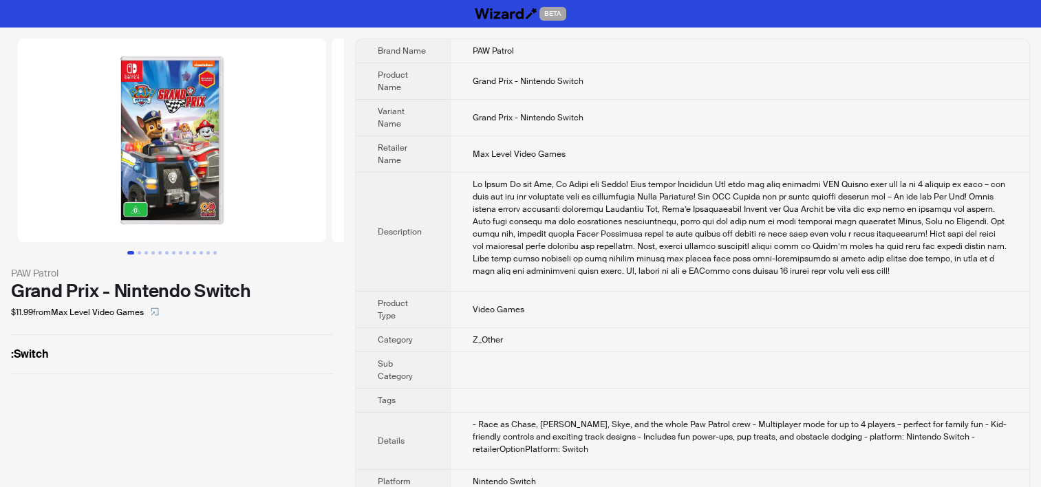
click at [522, 147] on td "Max Level Video Games" at bounding box center [739, 154] width 579 height 36
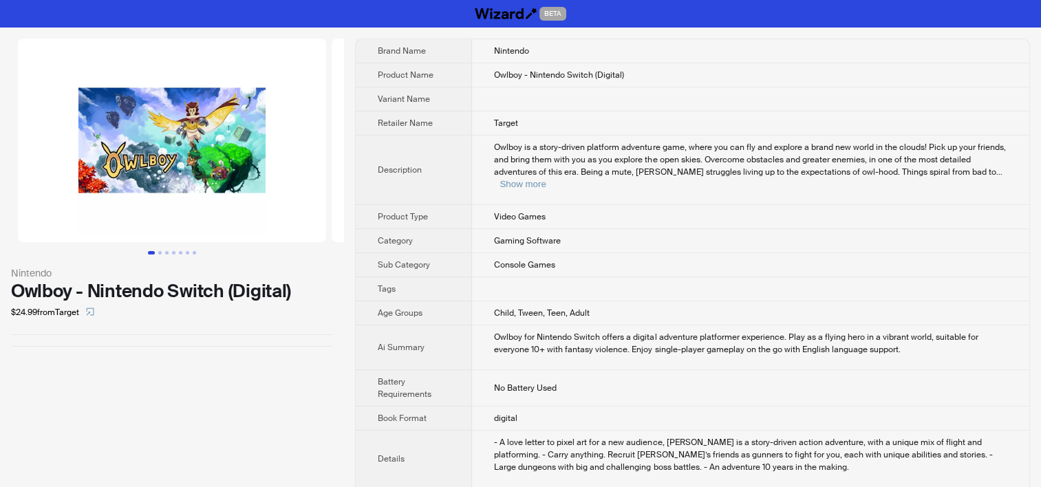
click at [127, 177] on img at bounding box center [172, 141] width 308 height 204
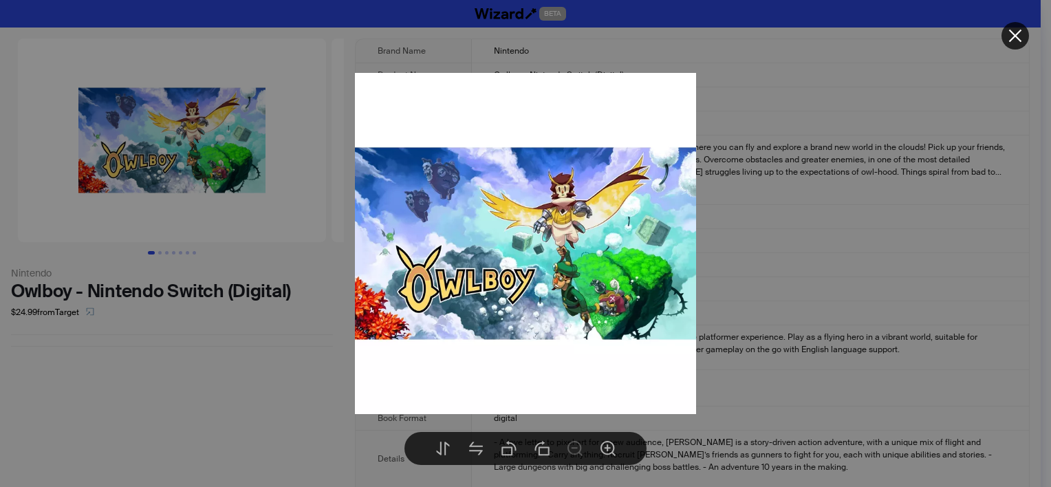
click at [774, 239] on div at bounding box center [525, 243] width 1051 height 487
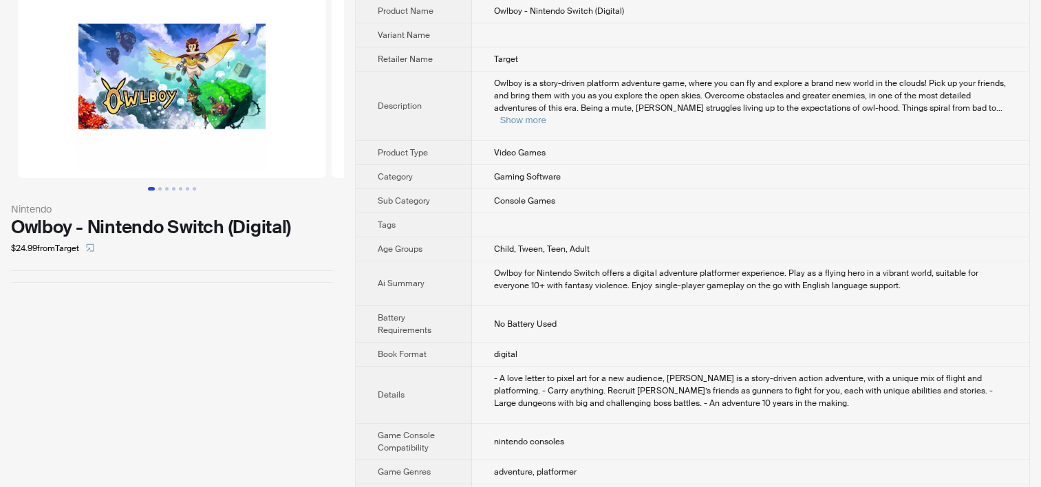
scroll to position [138, 0]
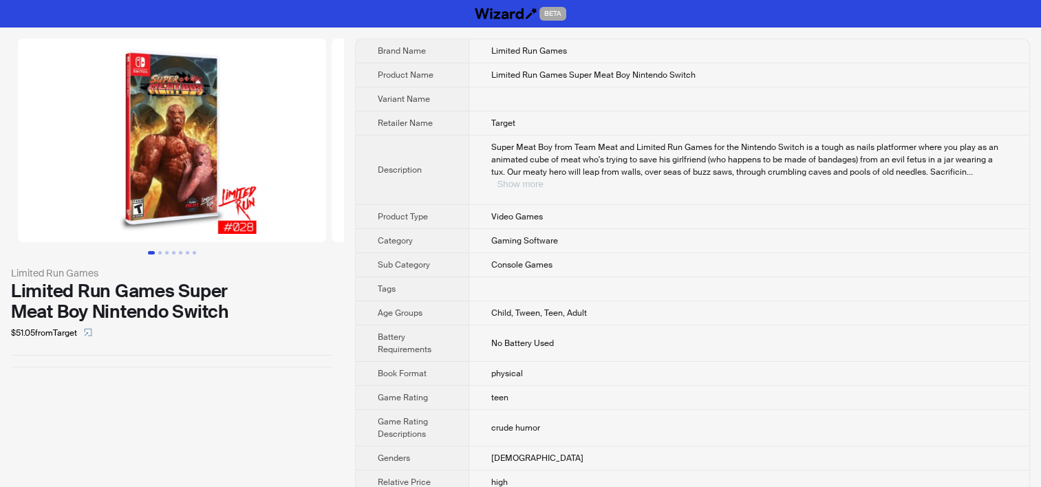
click at [543, 179] on button "Show more" at bounding box center [520, 184] width 46 height 10
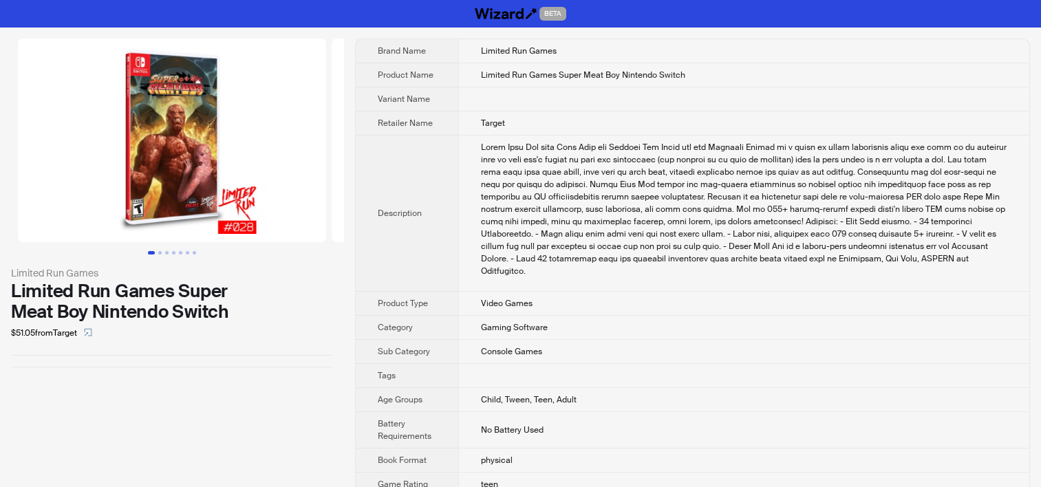
click at [144, 202] on img at bounding box center [172, 141] width 308 height 204
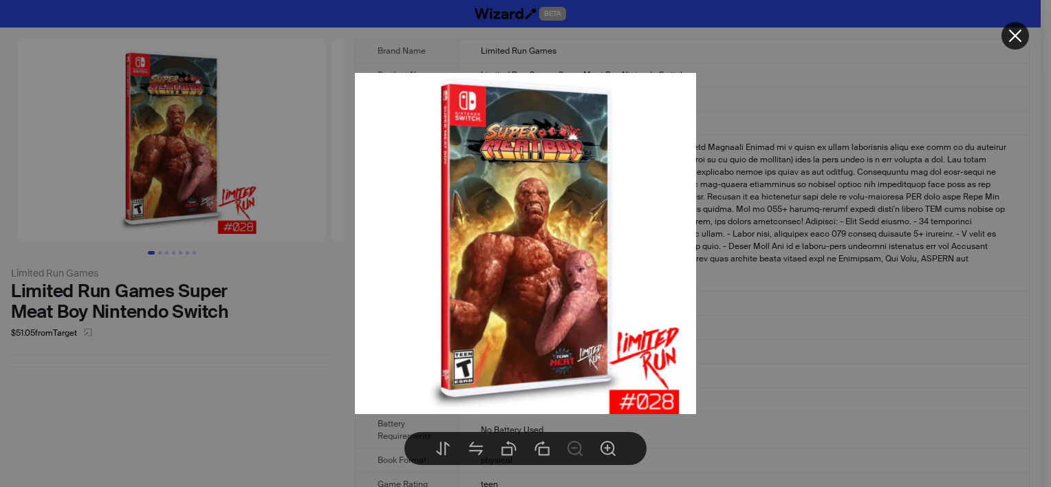
click at [781, 288] on div at bounding box center [525, 243] width 1051 height 487
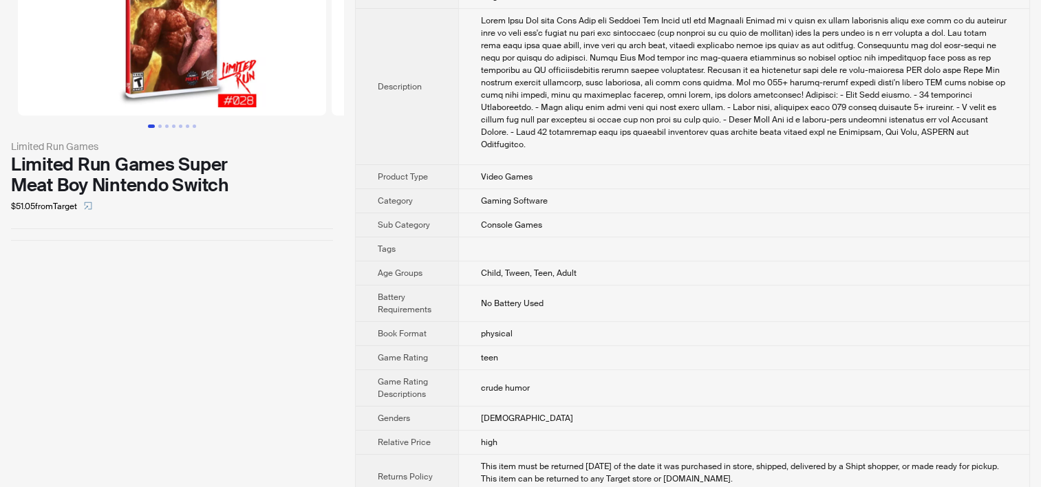
scroll to position [135, 0]
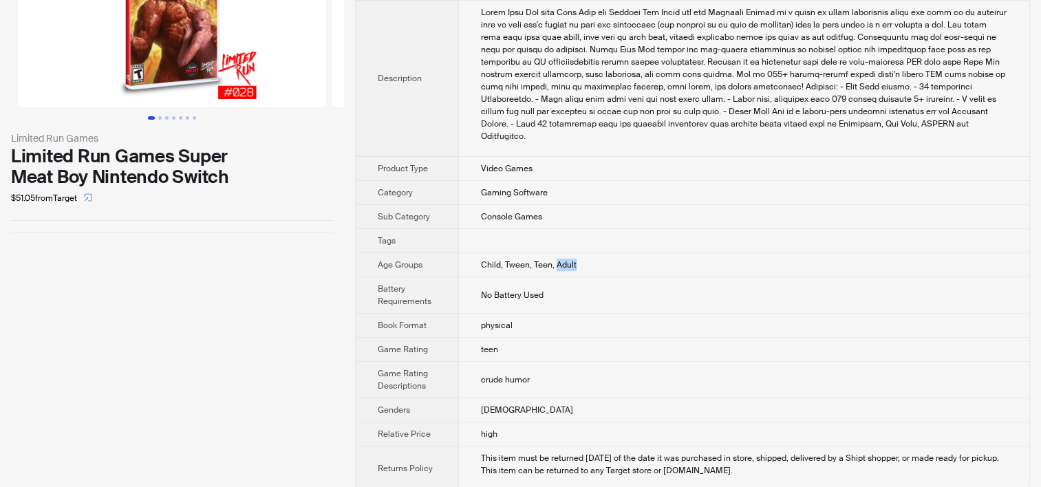
drag, startPoint x: 556, startPoint y: 250, endPoint x: 583, endPoint y: 248, distance: 26.9
click at [583, 253] on td "Child, Tween, Teen, Adult" at bounding box center [743, 265] width 571 height 24
drag, startPoint x: 583, startPoint y: 248, endPoint x: 517, endPoint y: 256, distance: 67.1
click at [518, 260] on td "Child, Tween, Teen, Adult" at bounding box center [743, 265] width 571 height 24
drag, startPoint x: 506, startPoint y: 250, endPoint x: 526, endPoint y: 248, distance: 20.8
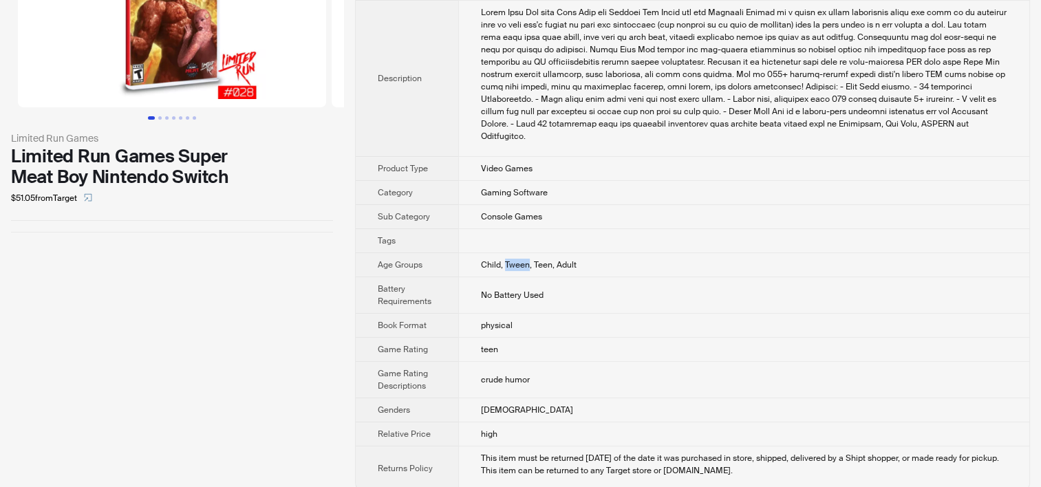
click at [526, 259] on span "Child, Tween, Teen, Adult" at bounding box center [529, 264] width 96 height 11
copy span "Tween"
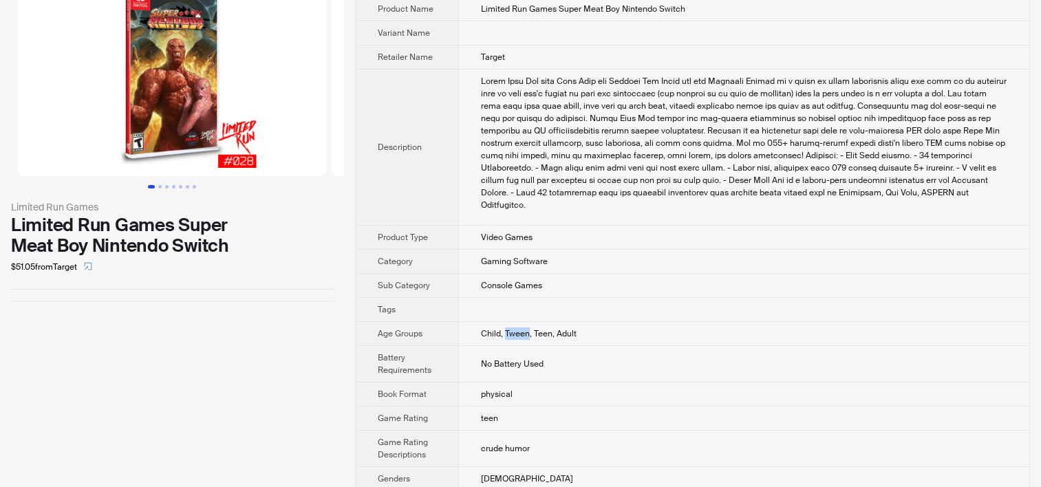
click at [153, 131] on img at bounding box center [172, 74] width 308 height 204
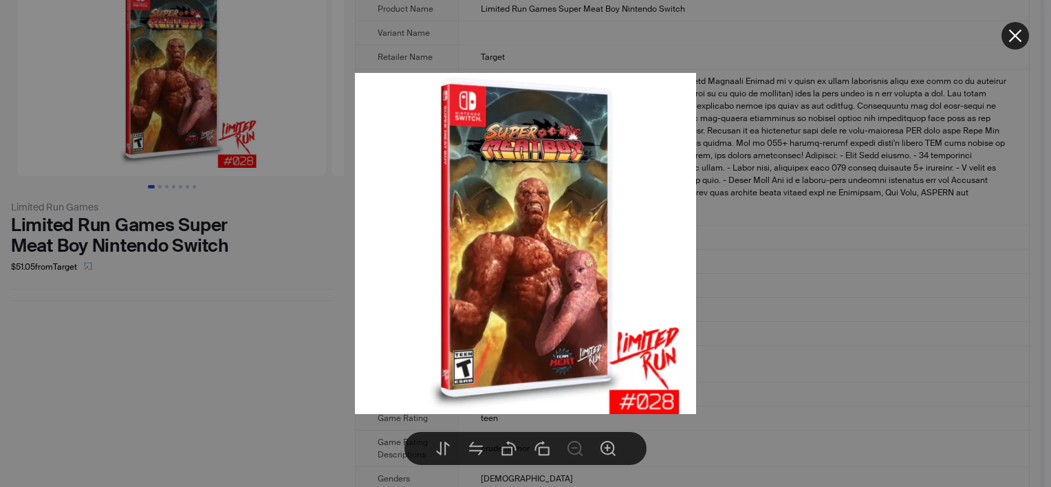
click at [888, 248] on div at bounding box center [525, 243] width 1051 height 487
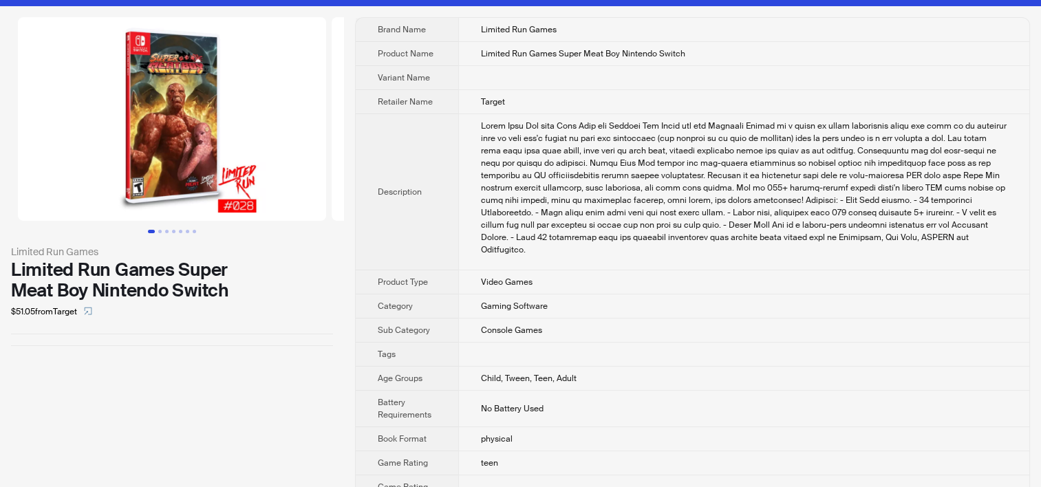
scroll to position [0, 0]
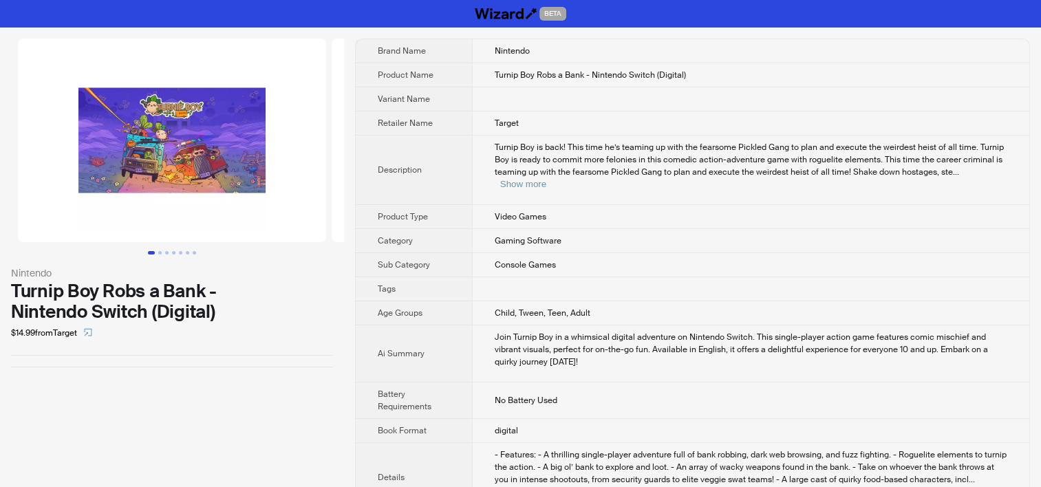
click at [440, 190] on th "Description" at bounding box center [414, 170] width 116 height 69
